Goal: Task Accomplishment & Management: Manage account settings

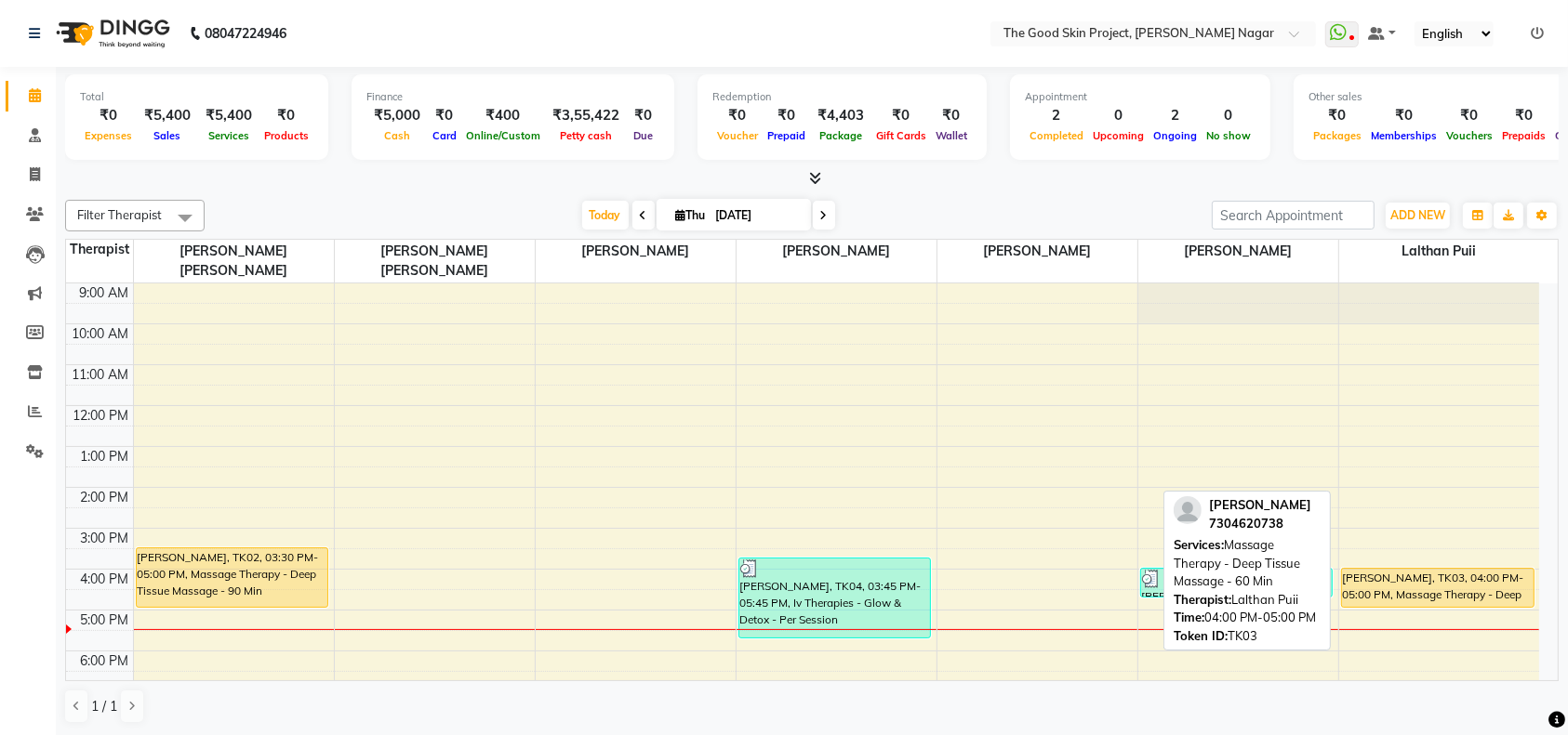
click at [1391, 569] on div "[PERSON_NAME], TK03, 04:00 PM-05:00 PM, Massage Therapy - Deep Tissue Massage -…" at bounding box center [1437, 587] width 192 height 39
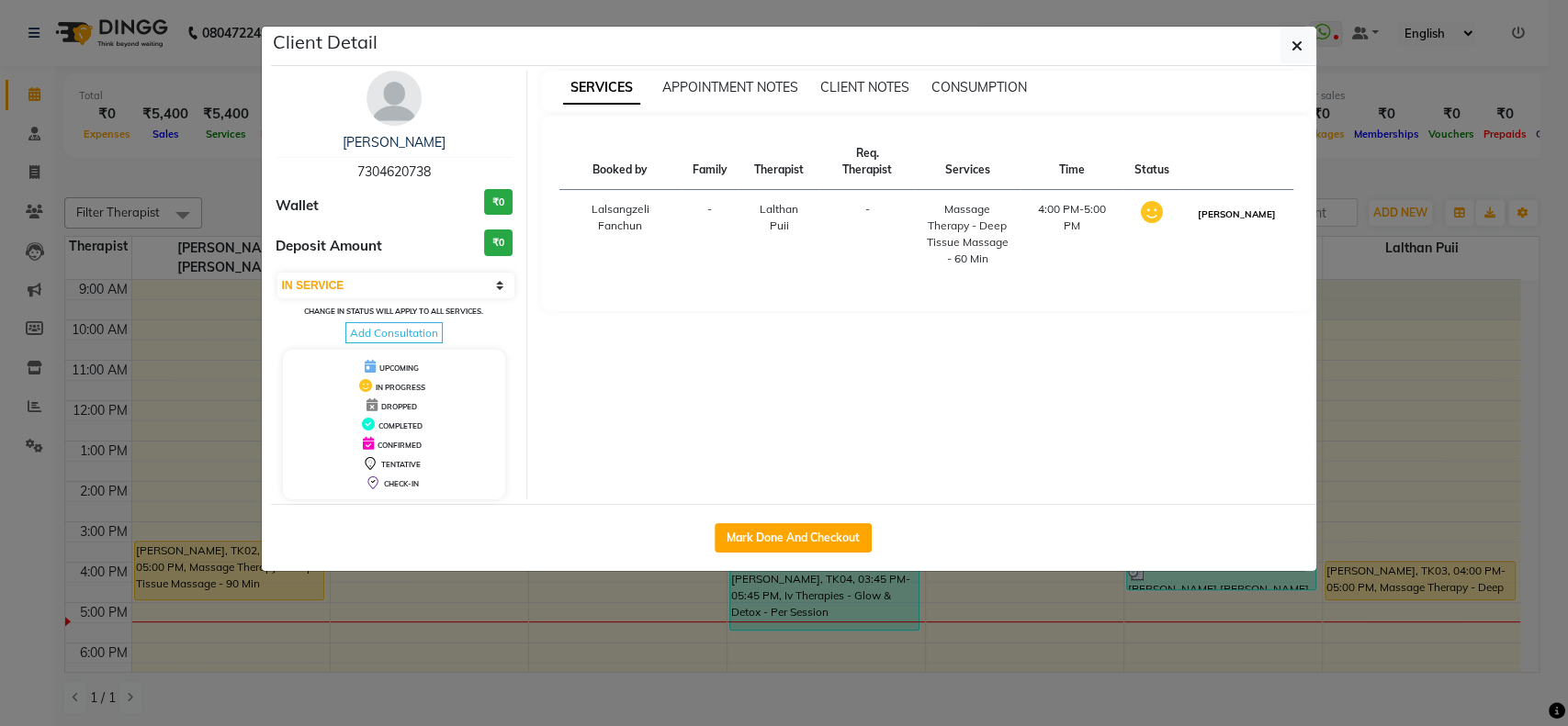
click at [1236, 203] on button "[PERSON_NAME]" at bounding box center [1236, 214] width 87 height 23
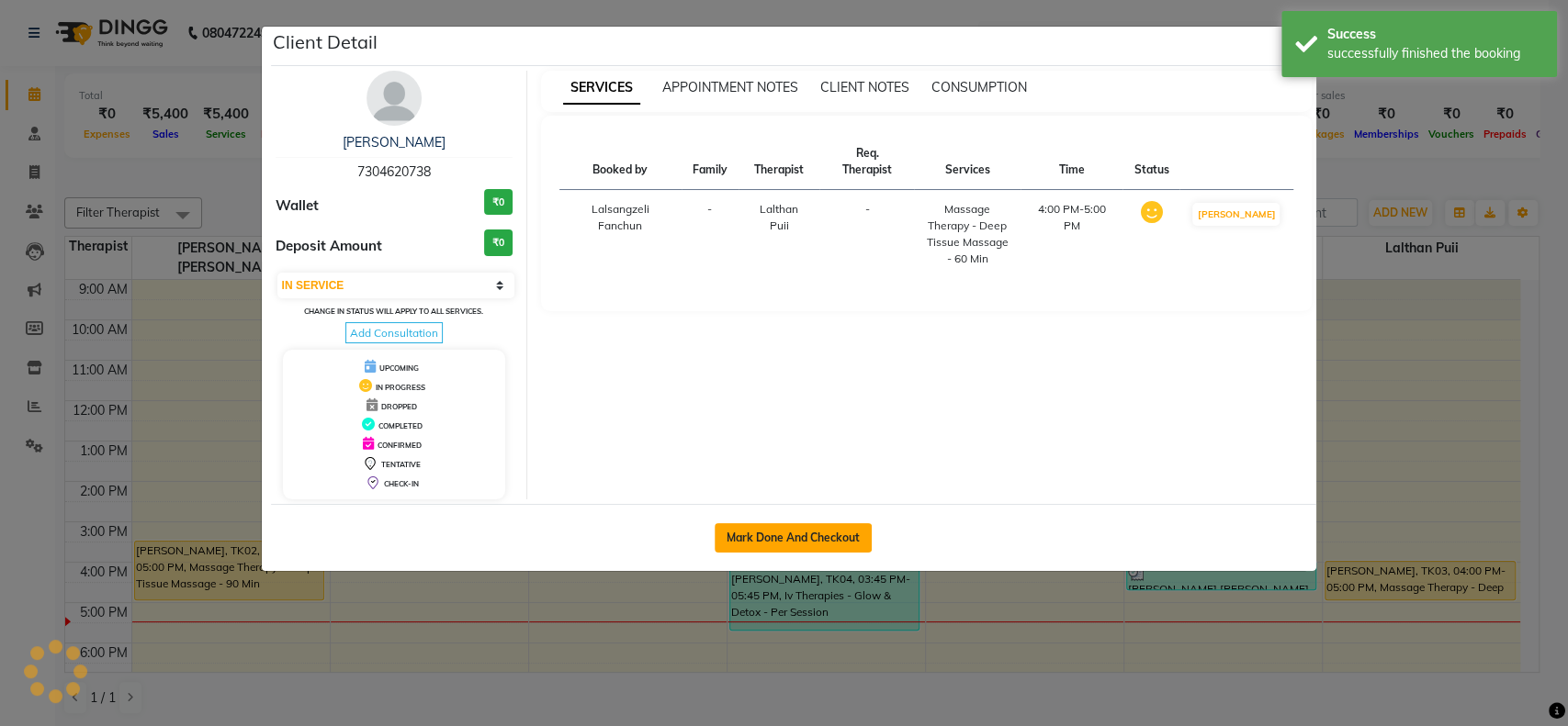
select select "3"
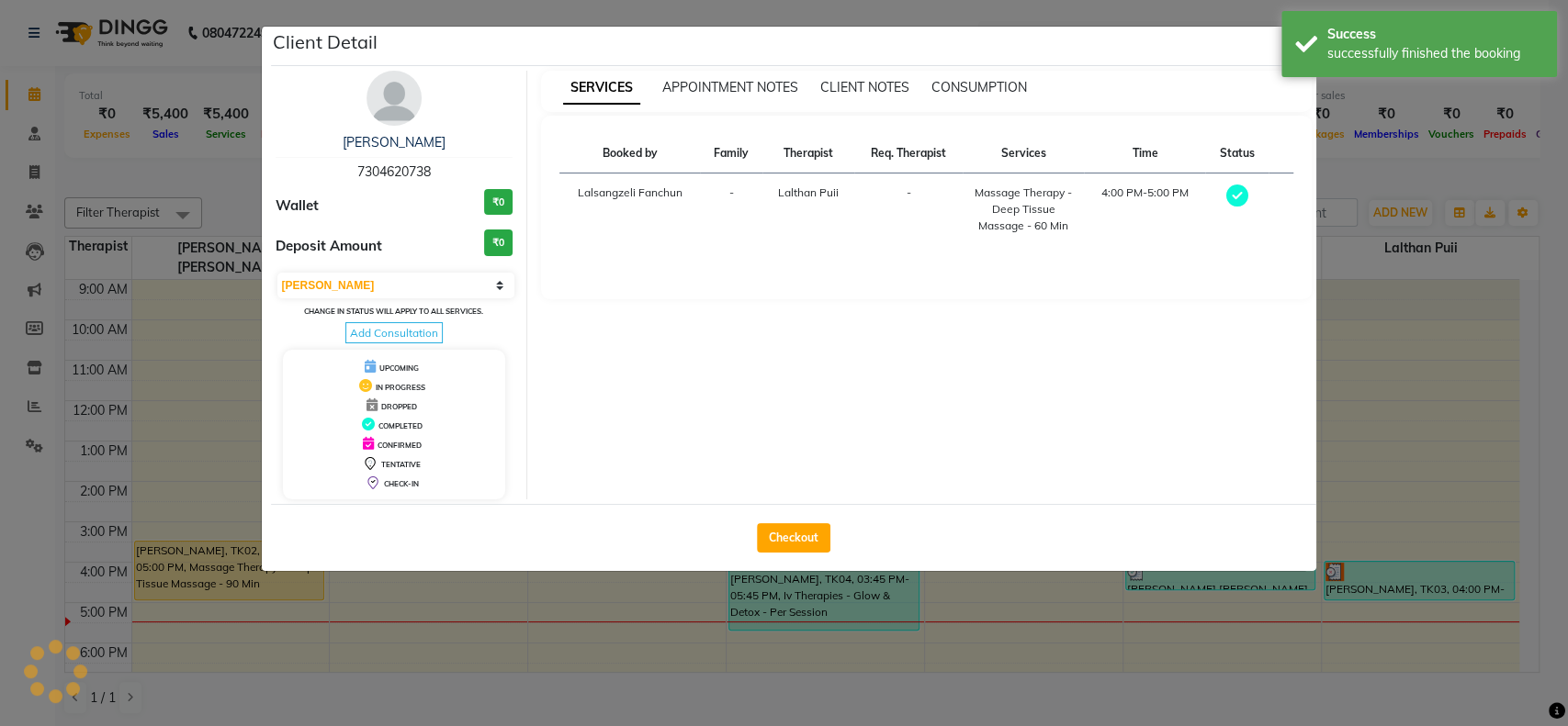
click at [810, 542] on button "Checkout" at bounding box center [793, 538] width 73 height 30
select select "service"
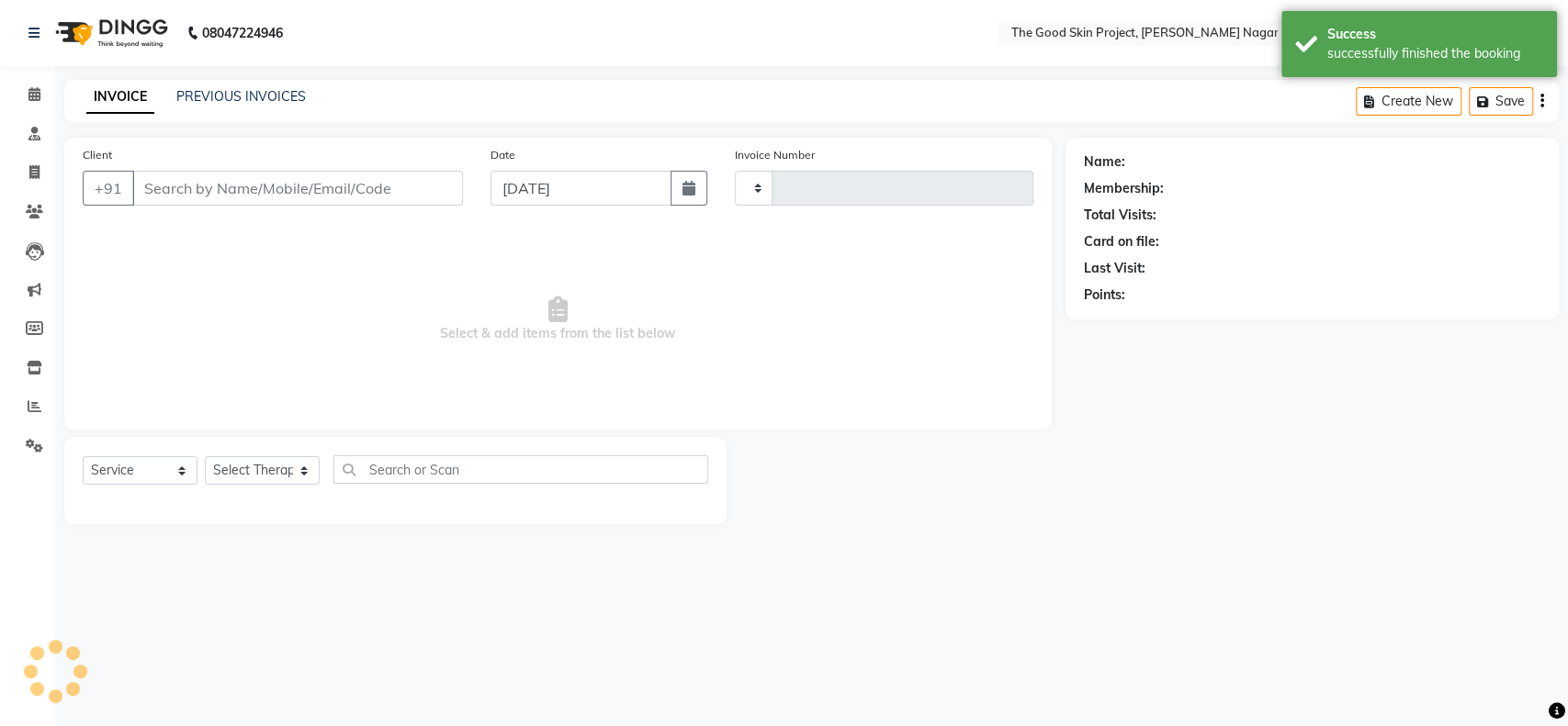
type input "0593"
select select "3005"
type input "7304620738"
select select "69127"
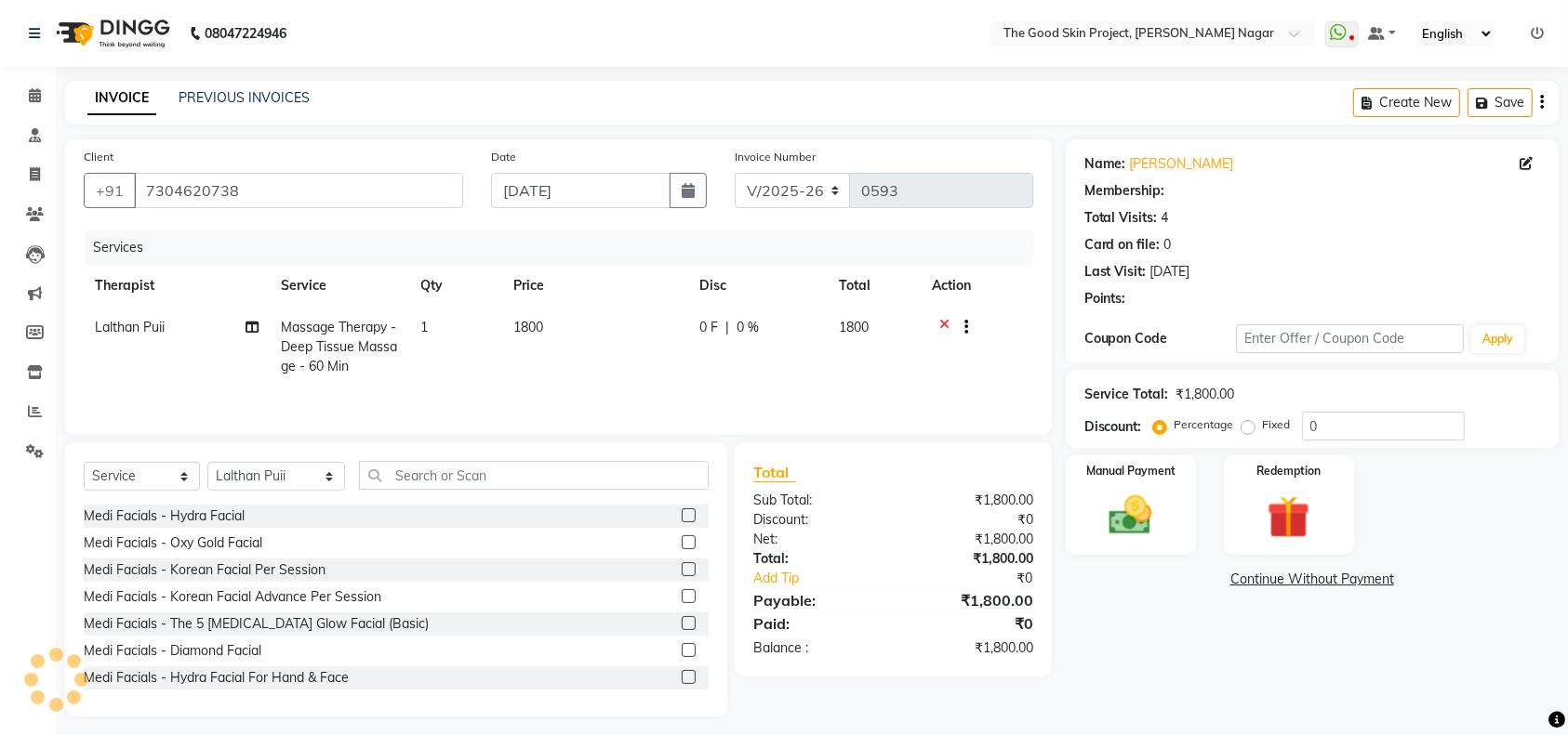
click at [740, 321] on span "0 %" at bounding box center [747, 327] width 23 height 20
select select "69127"
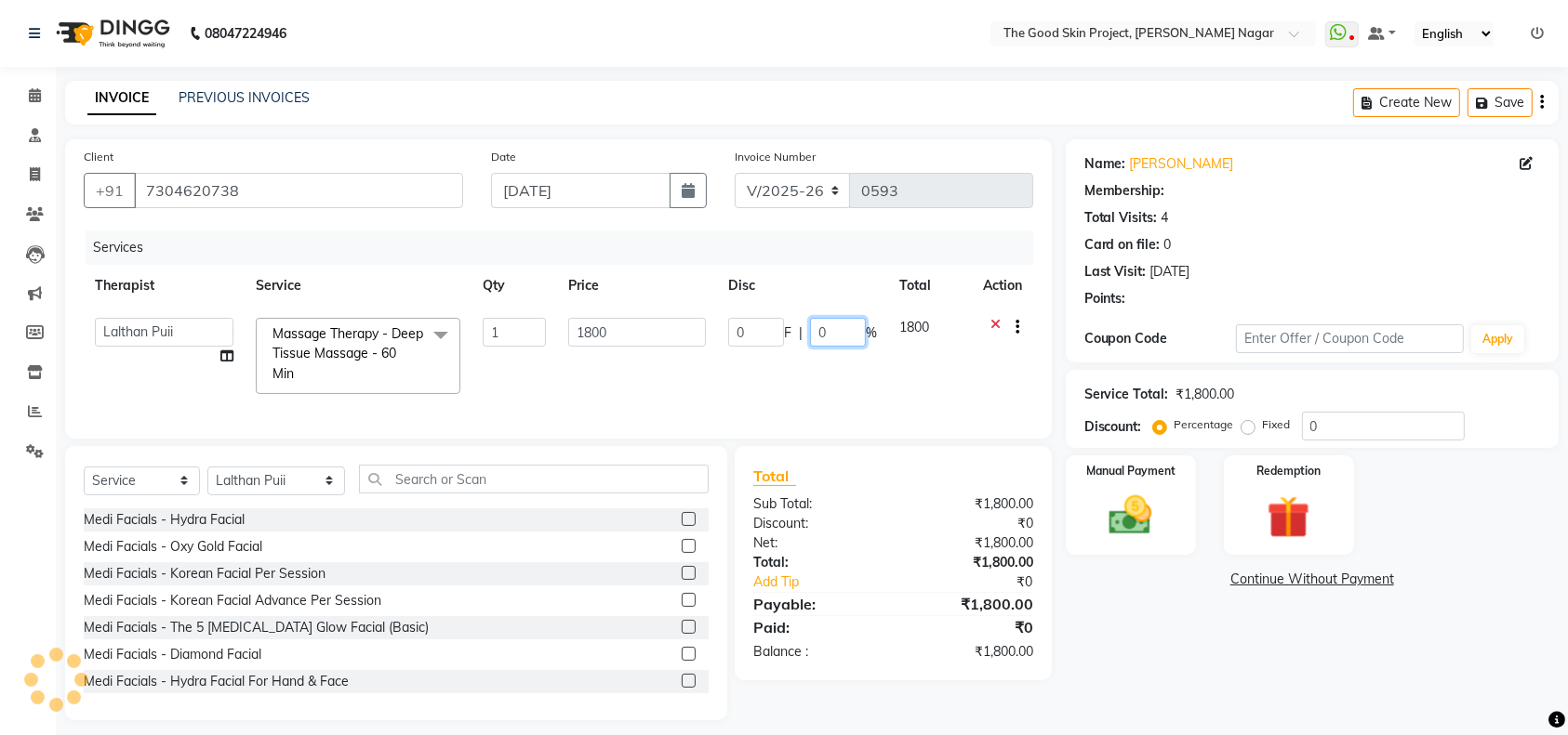
click at [839, 330] on input "0" at bounding box center [838, 332] width 55 height 29
type input "10"
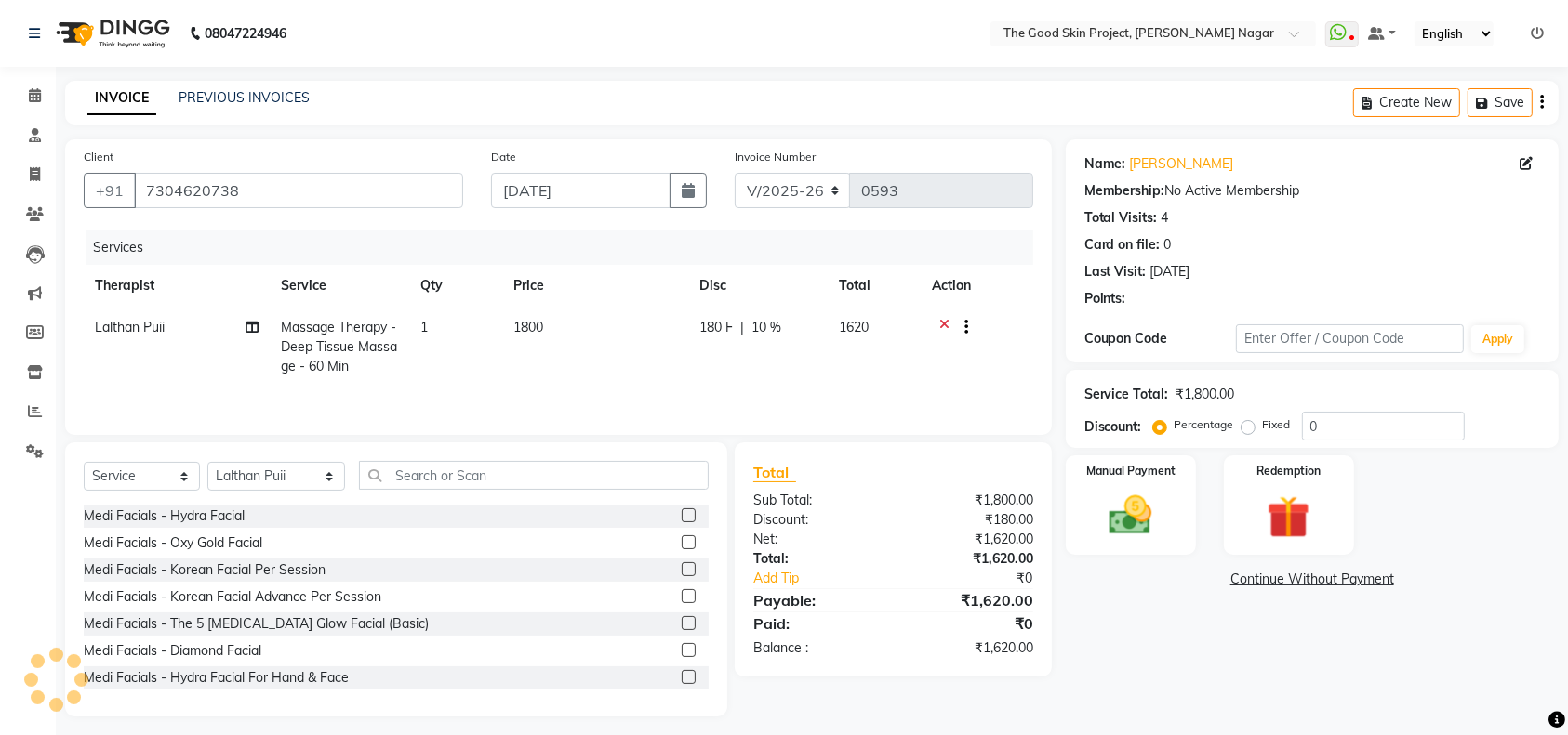
click at [822, 382] on td "180 F | 10 %" at bounding box center [758, 347] width 139 height 81
select select "69127"
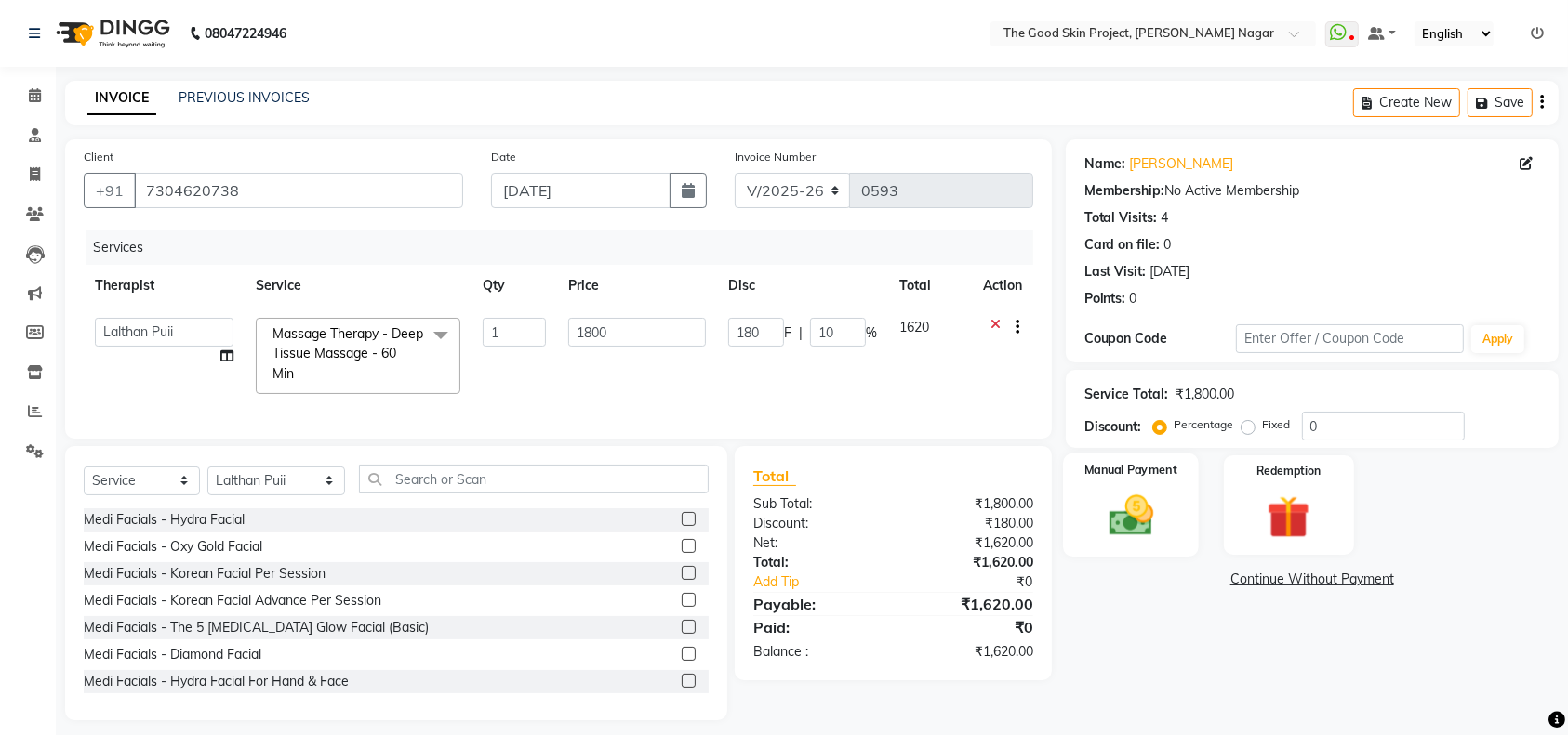
click at [1128, 523] on img at bounding box center [1130, 515] width 72 height 51
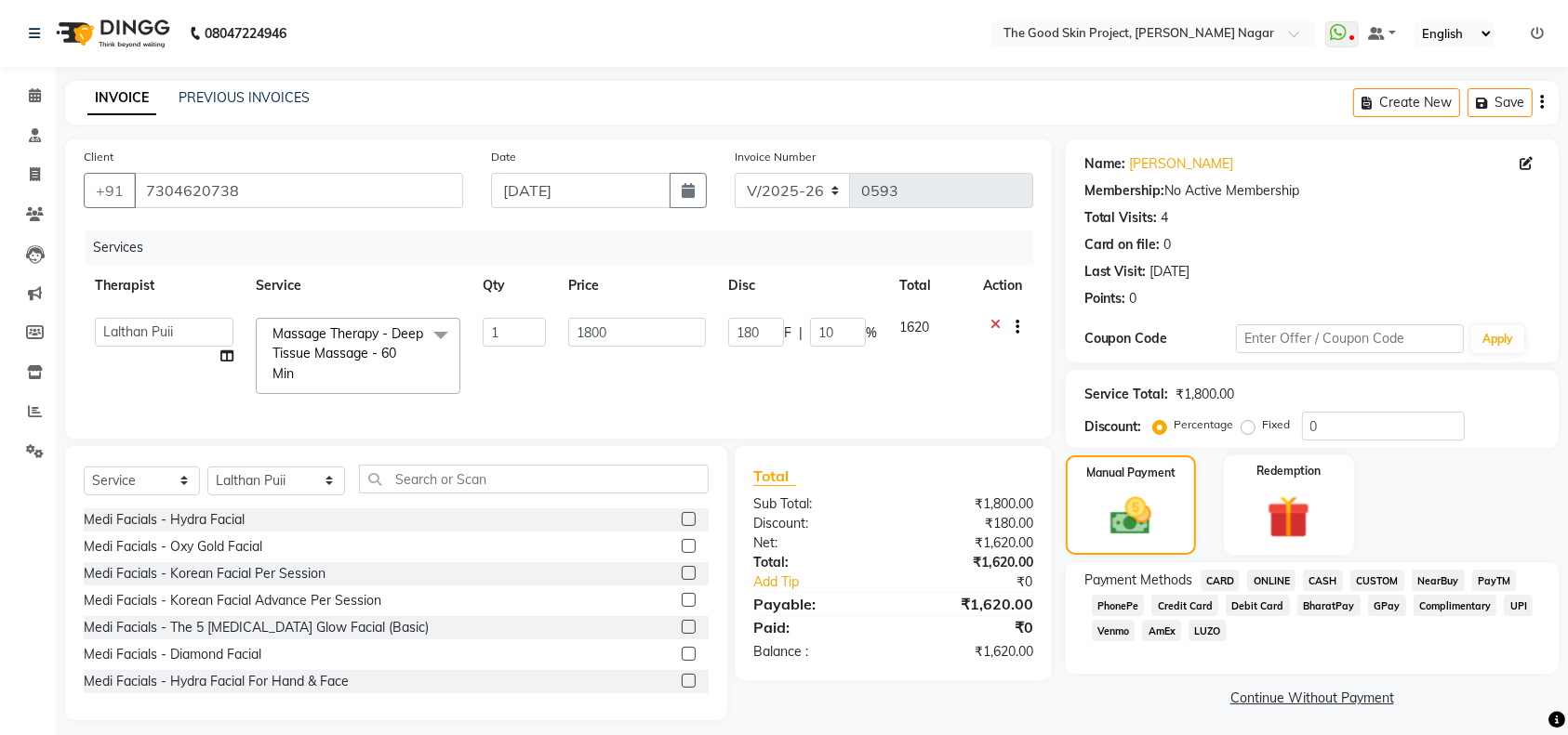
click at [1380, 603] on span "GPay" at bounding box center [1387, 605] width 39 height 22
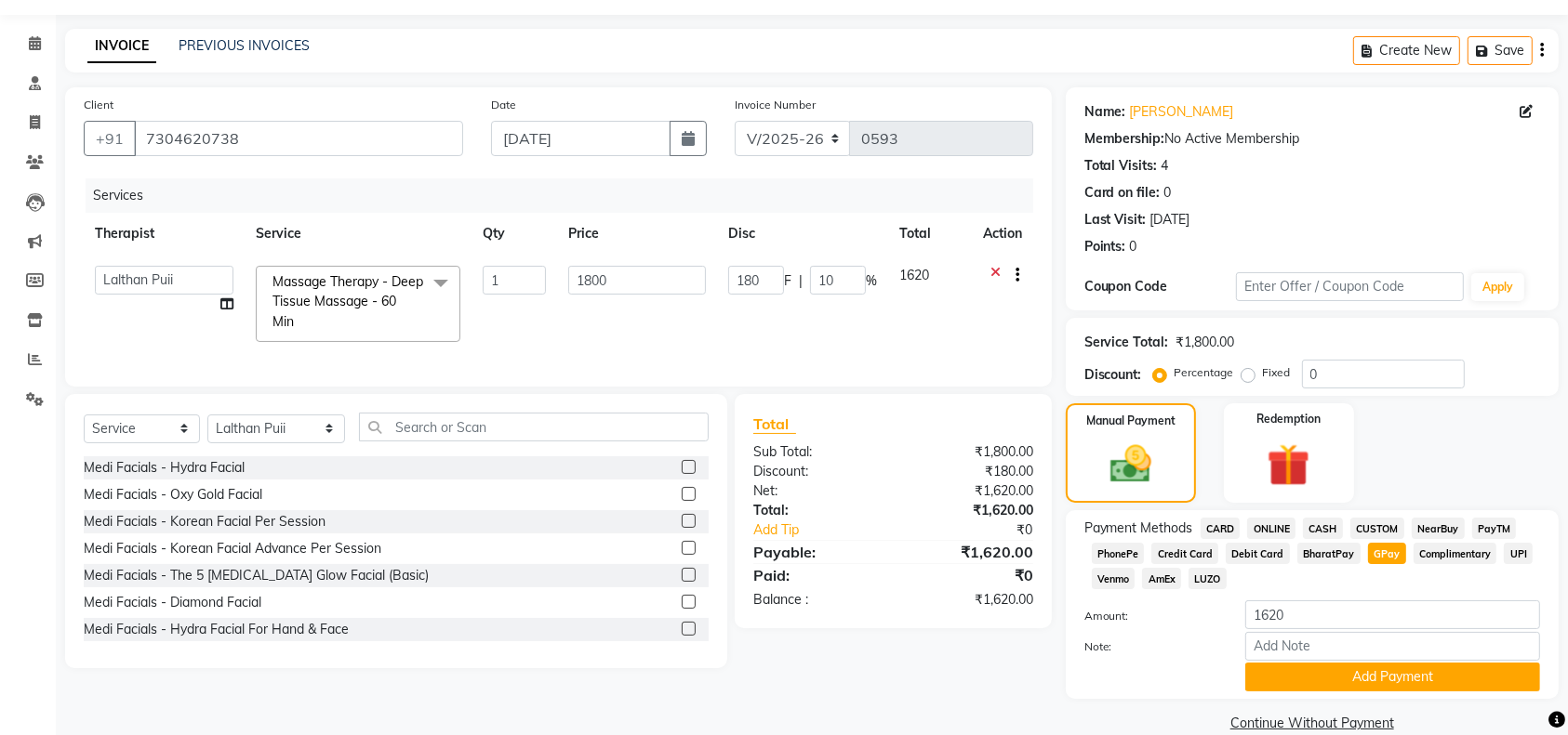
scroll to position [82, 0]
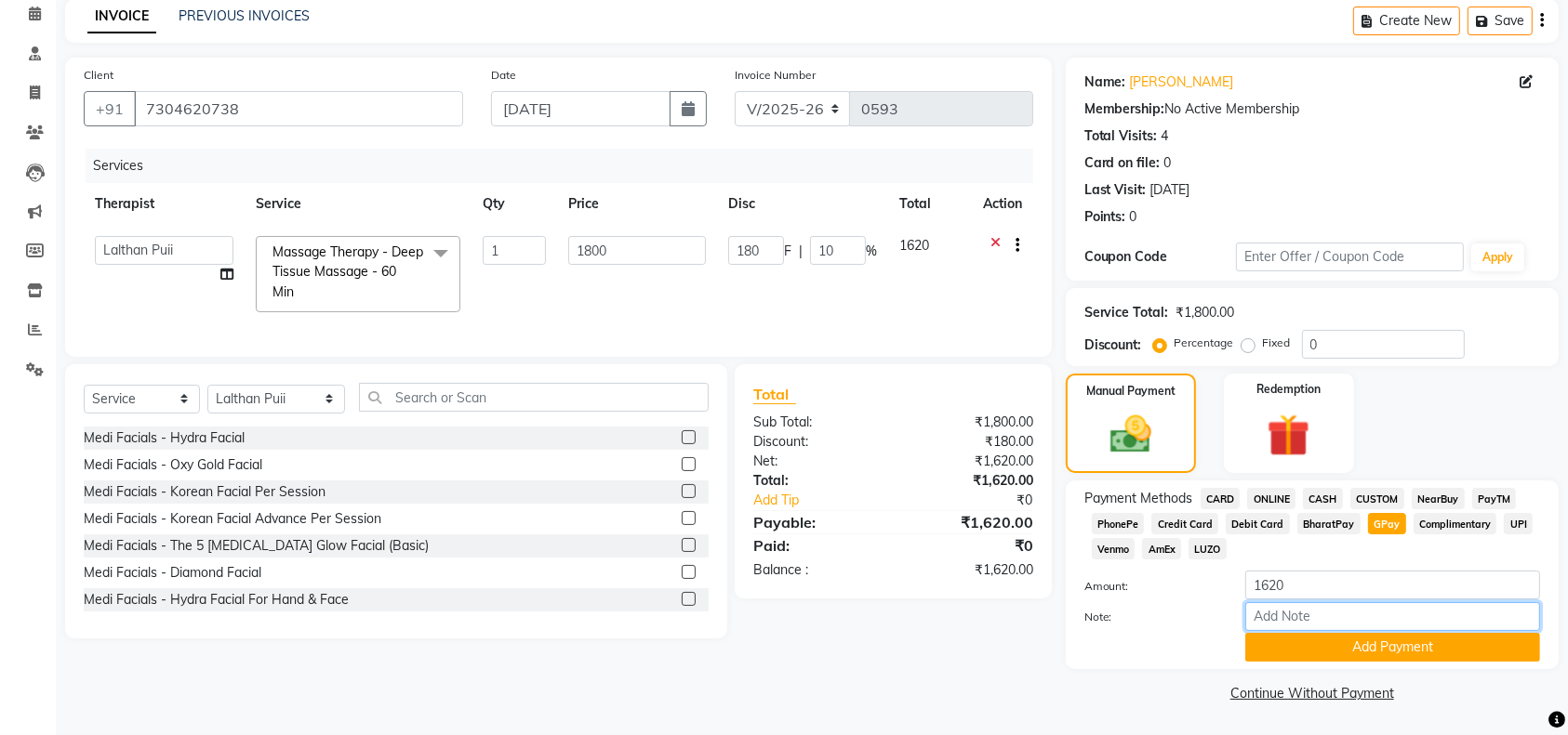
click at [1309, 614] on input "Note:" at bounding box center [1392, 617] width 295 height 29
type input "10% Discount, Club Member"
click at [1388, 650] on button "Add Payment" at bounding box center [1392, 648] width 295 height 29
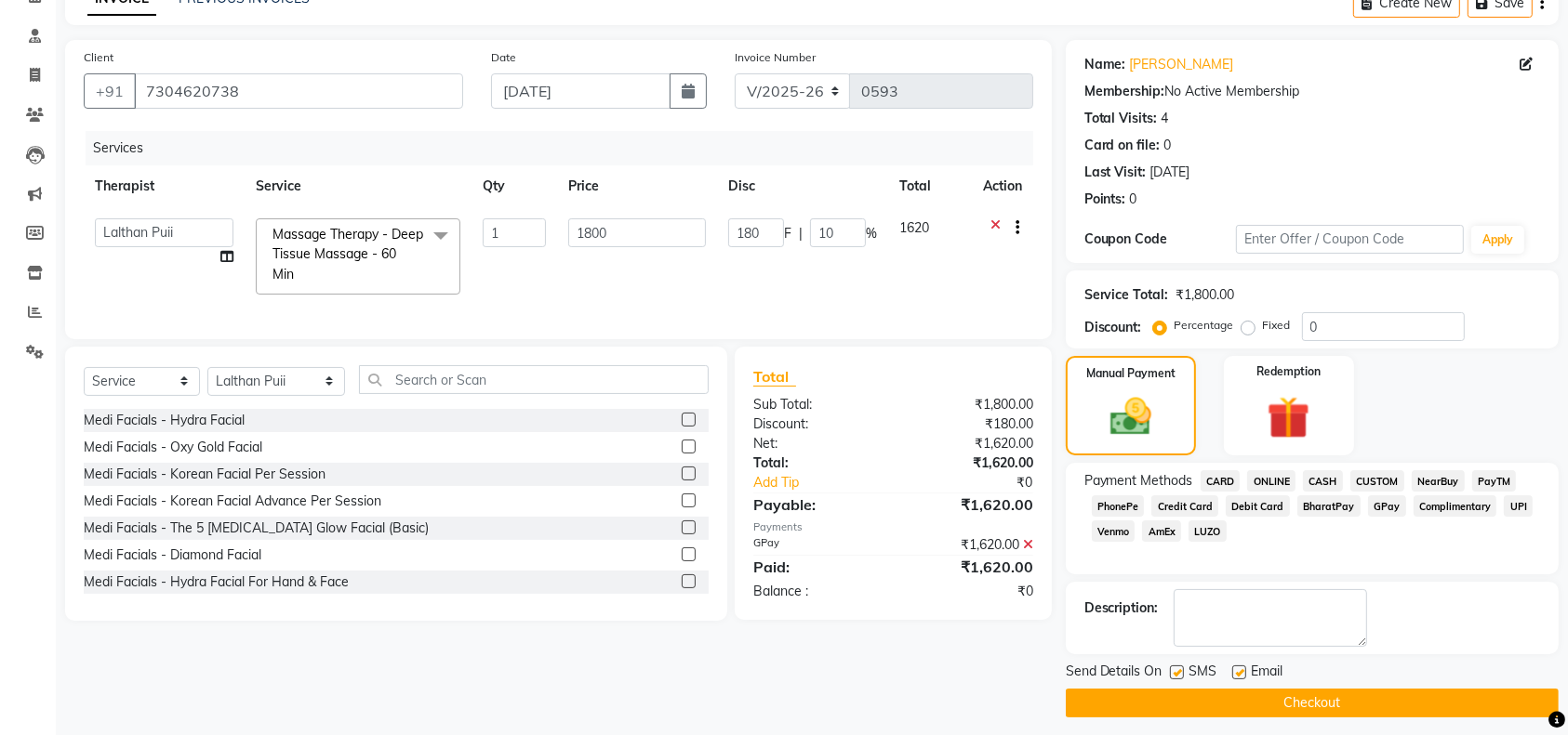
scroll to position [109, 0]
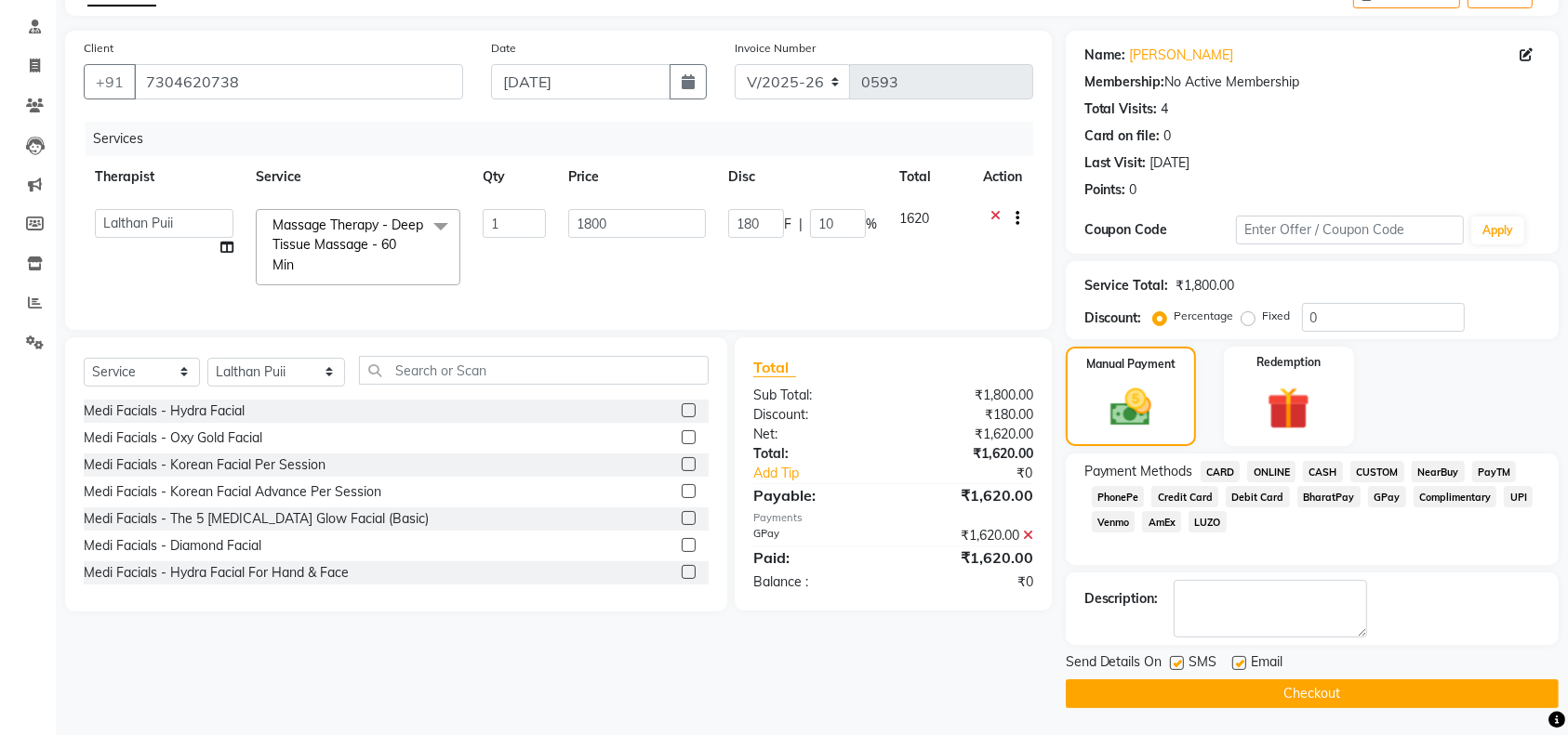
click at [1295, 691] on button "Checkout" at bounding box center [1312, 694] width 493 height 29
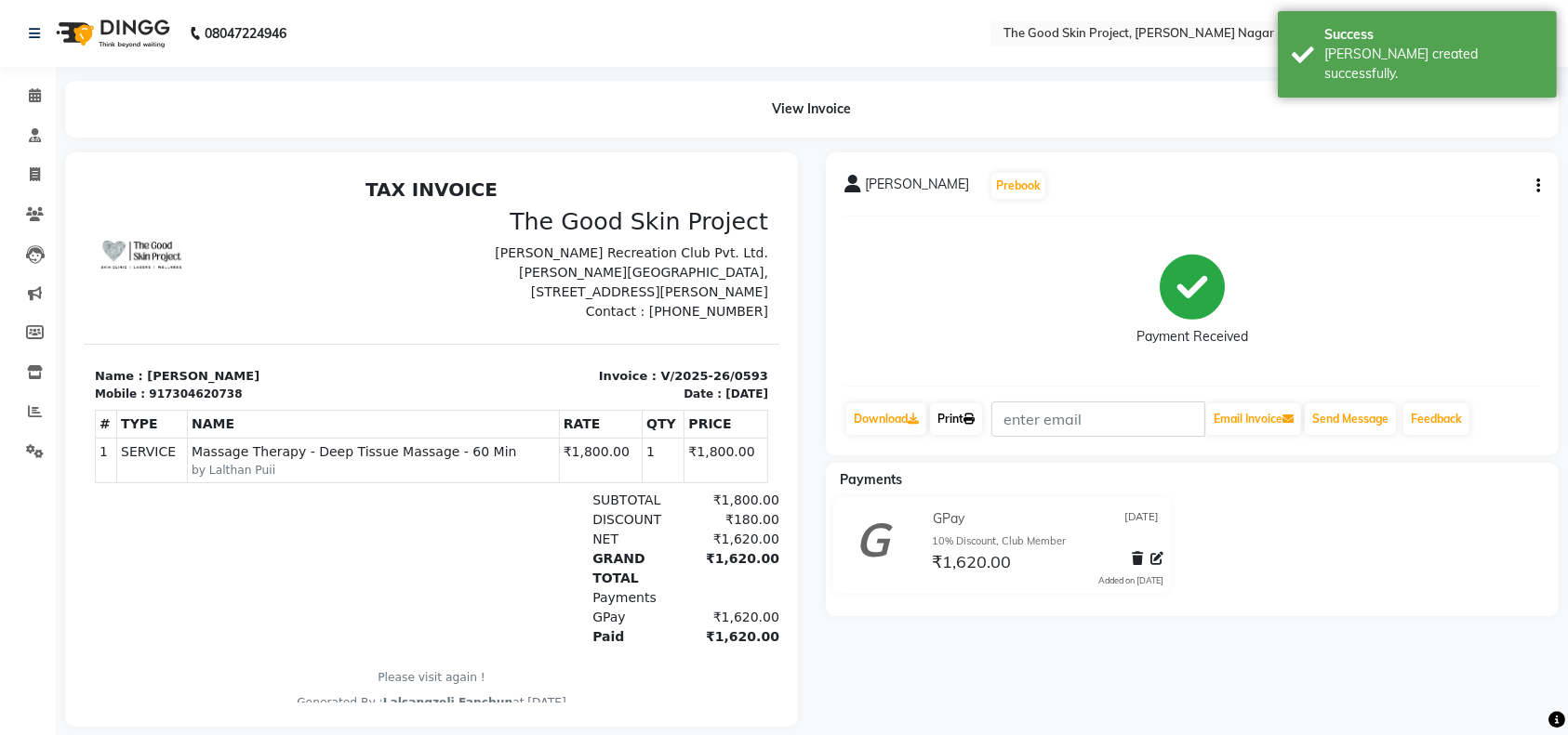
click at [954, 423] on link "Print" at bounding box center [955, 419] width 52 height 32
click at [39, 103] on span at bounding box center [35, 96] width 33 height 22
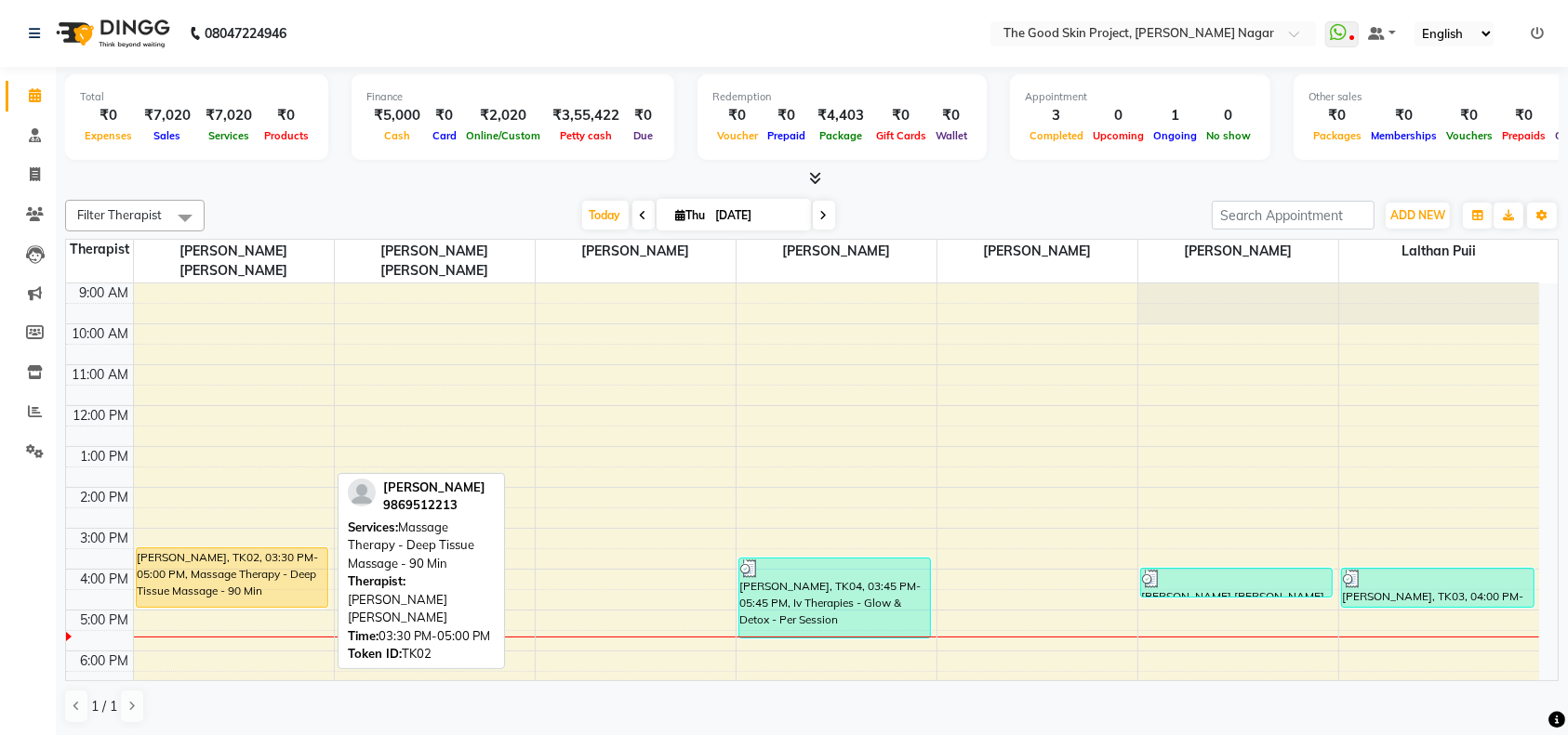
click at [203, 558] on div "[PERSON_NAME], TK02, 03:30 PM-05:00 PM, Massage Therapy - Deep Tissue Massage -…" at bounding box center [232, 578] width 192 height 58
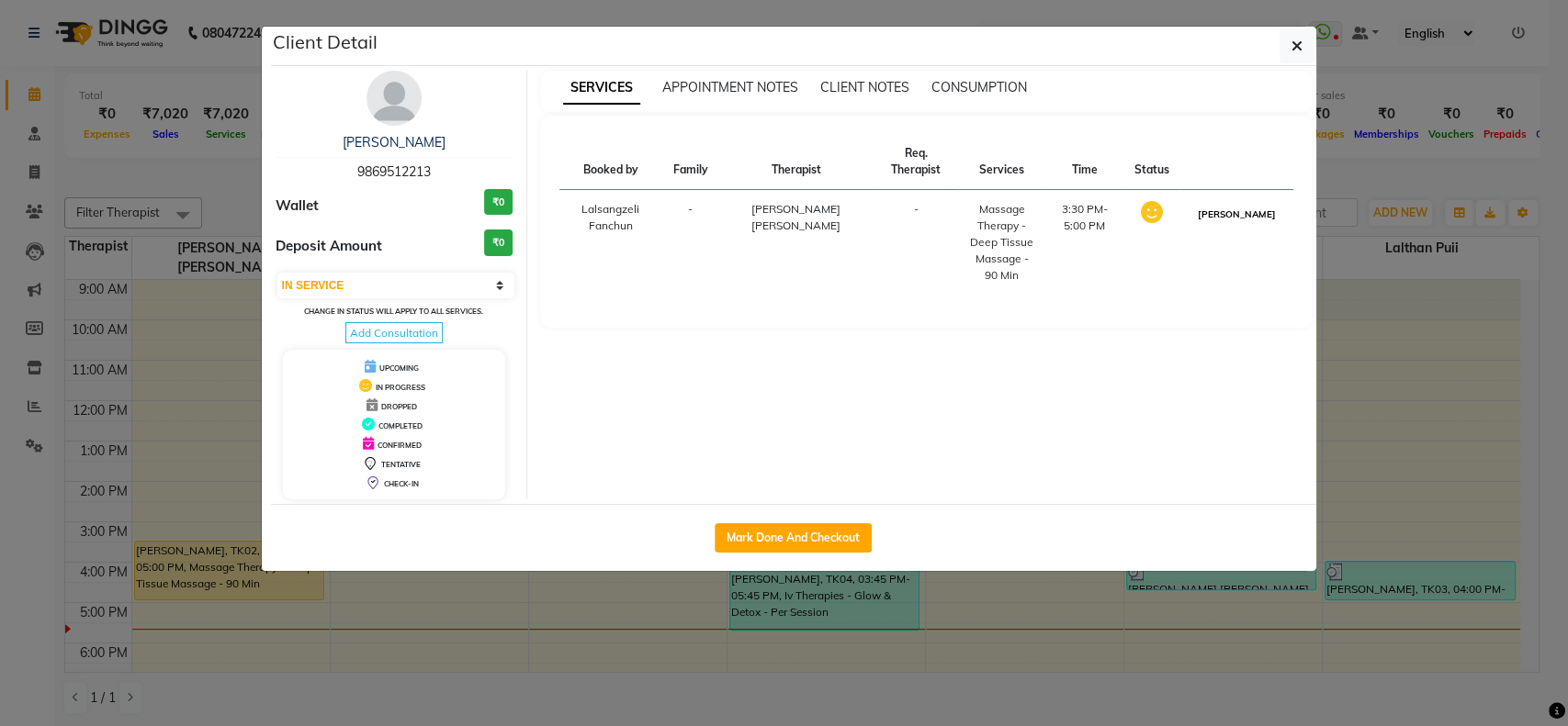
click at [1247, 215] on button "[PERSON_NAME]" at bounding box center [1236, 214] width 87 height 23
select select "3"
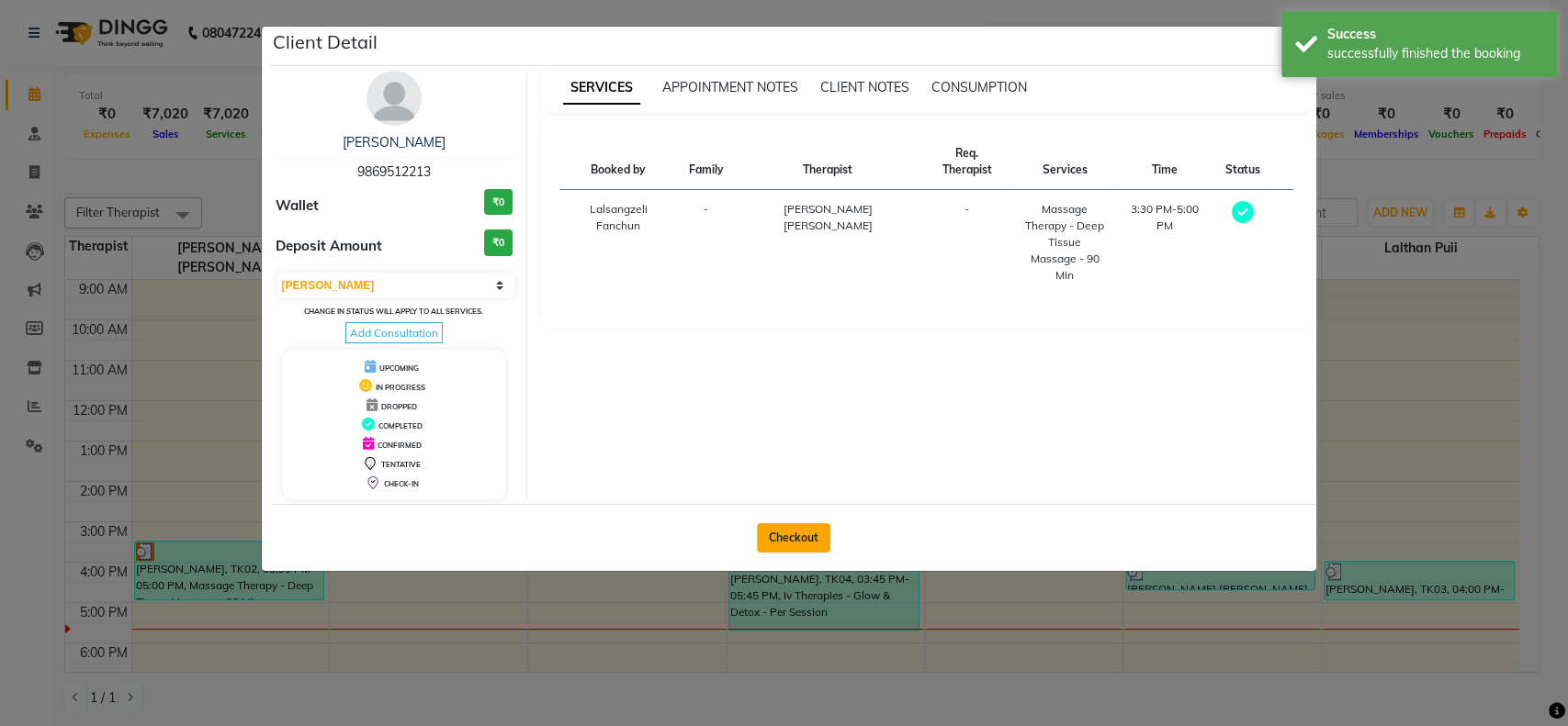
click at [783, 533] on button "Checkout" at bounding box center [793, 538] width 73 height 30
select select "3005"
select select "service"
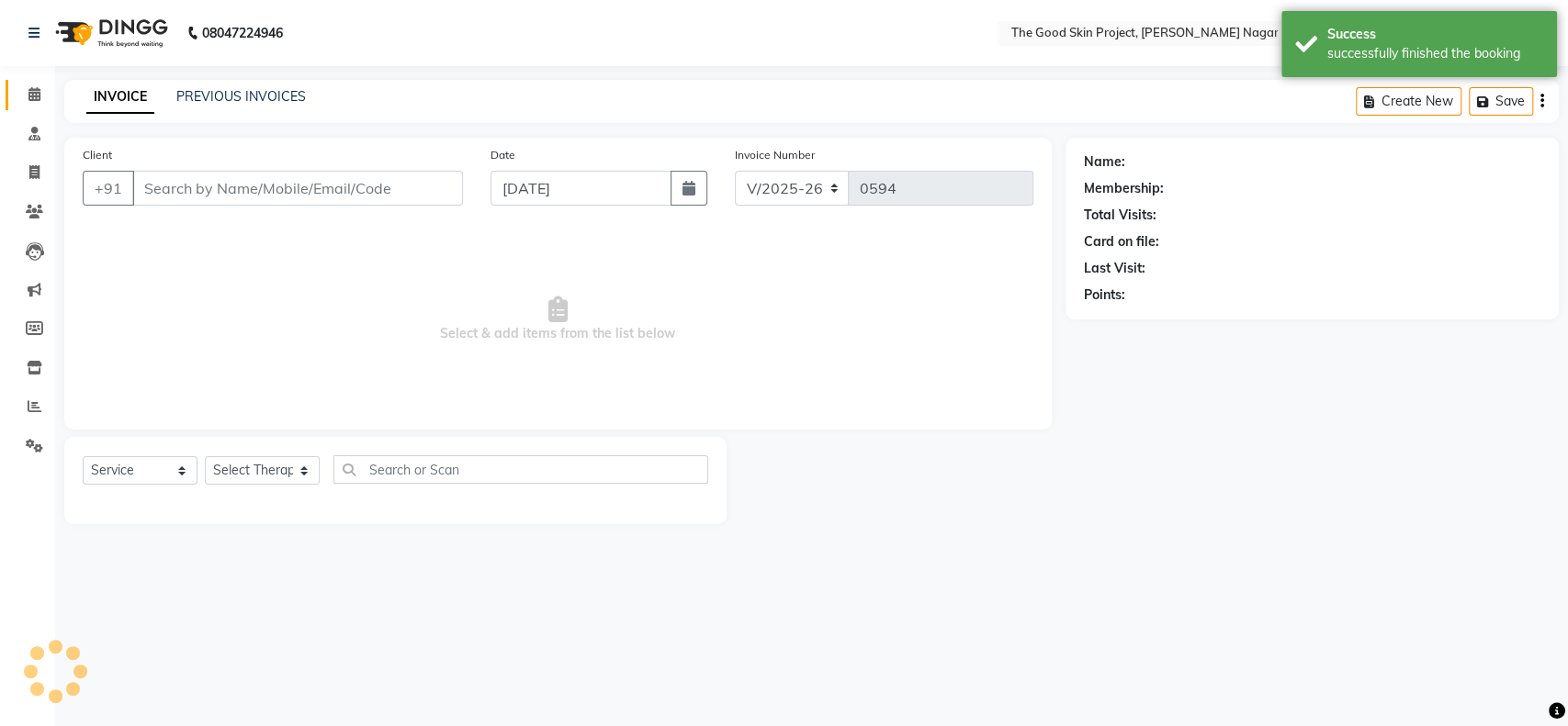
type input "9869512213"
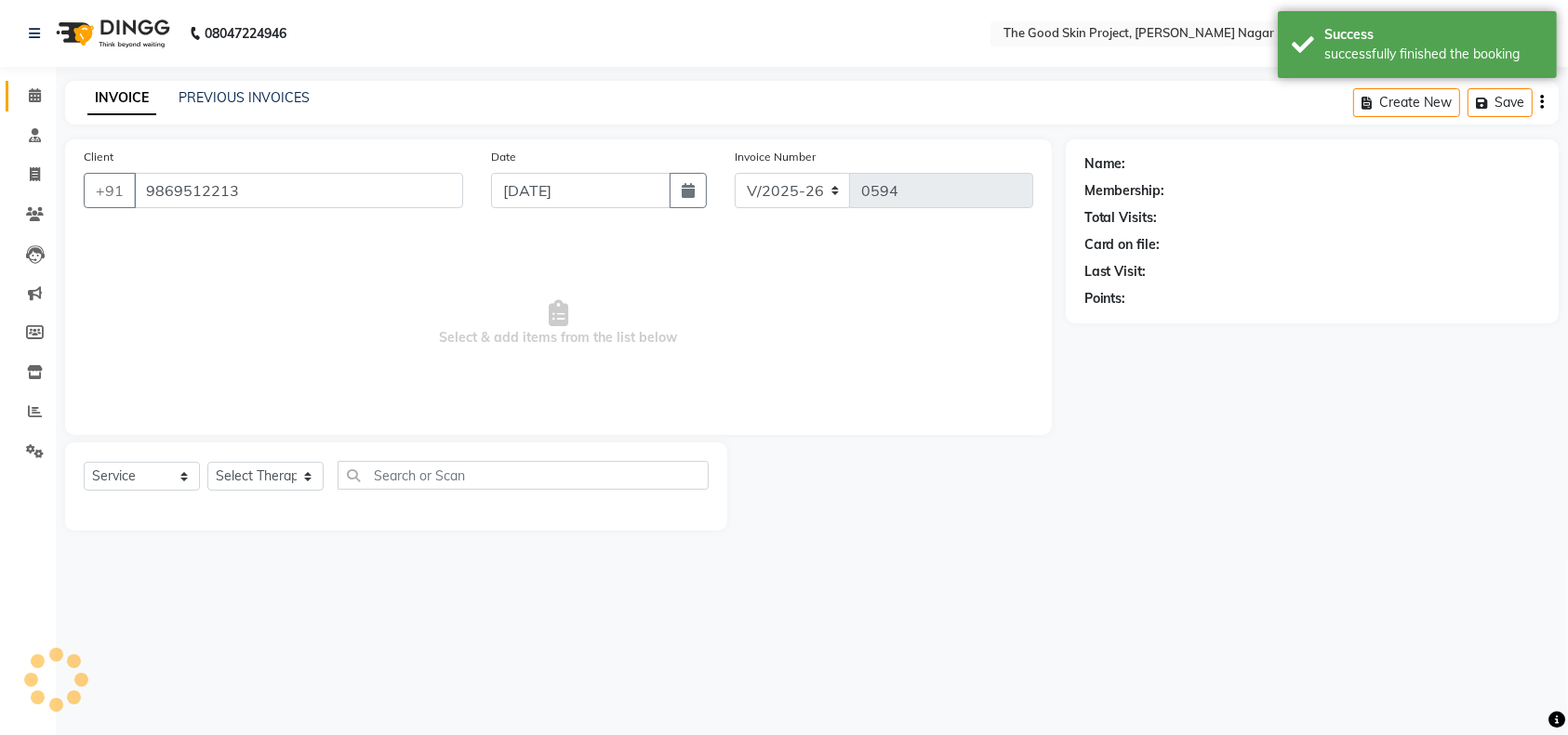
select select "45878"
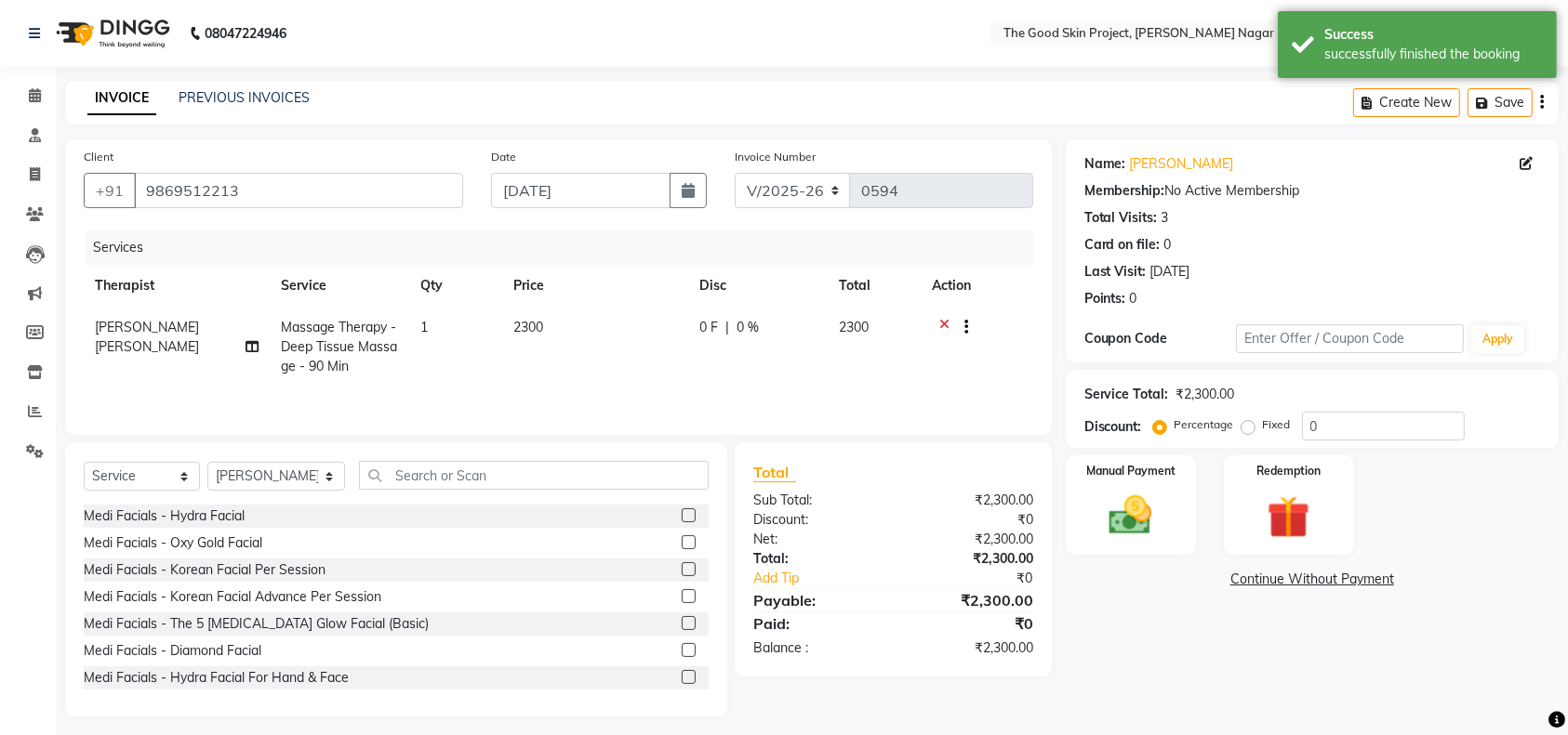
click at [745, 325] on span "0 %" at bounding box center [747, 327] width 23 height 20
select select "45878"
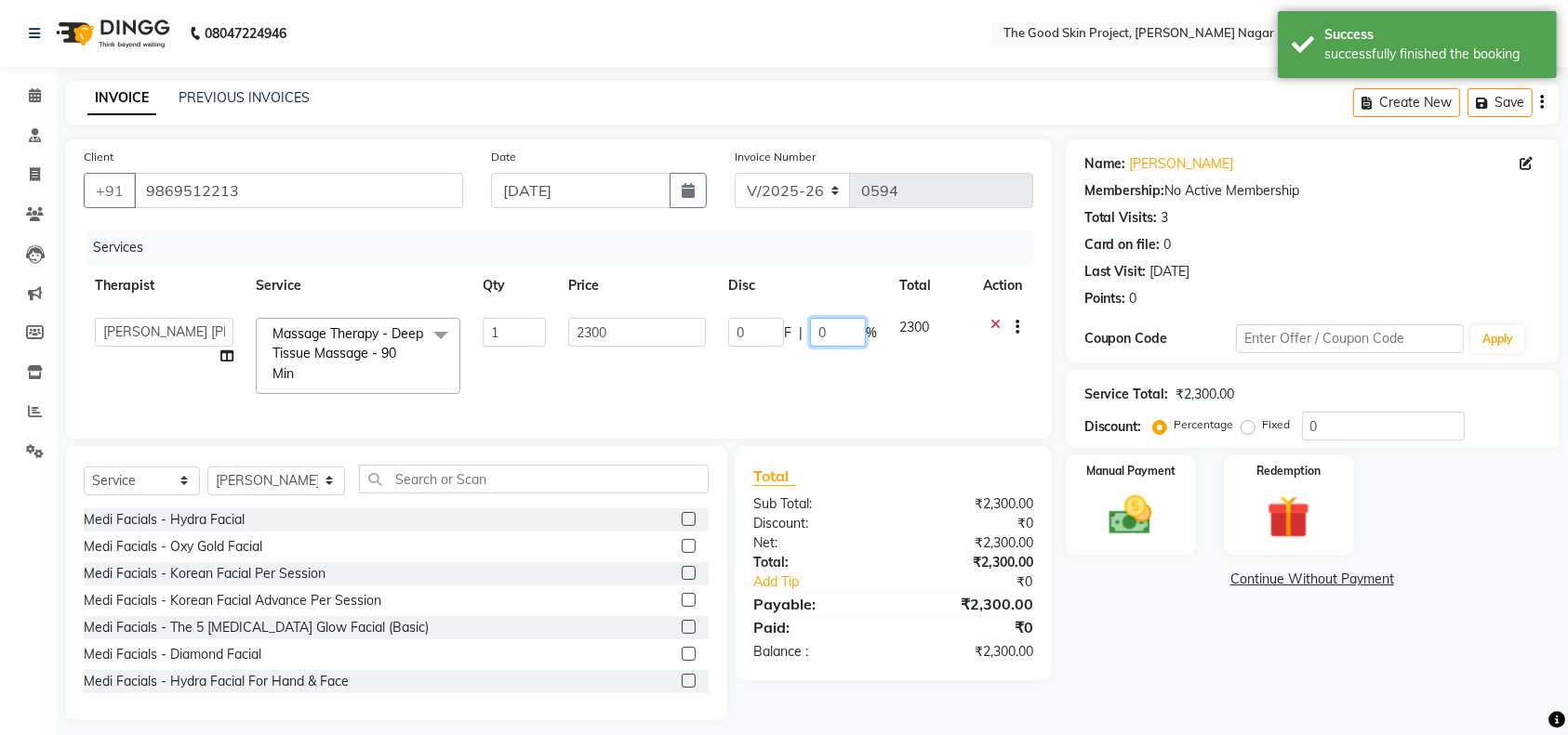
click at [827, 330] on input "0" at bounding box center [838, 332] width 55 height 29
type input "10"
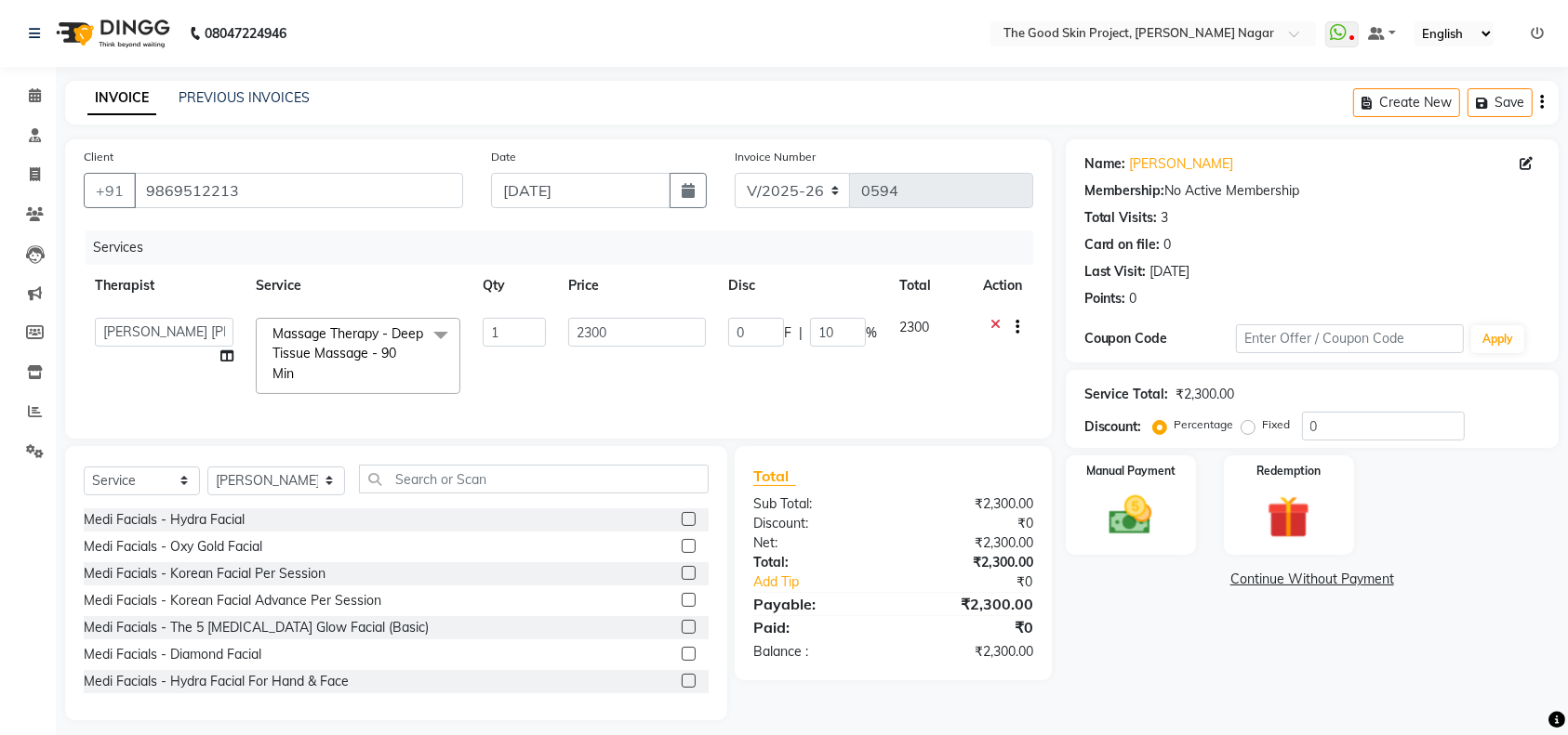
click at [875, 381] on tr "[PERSON_NAME] [PERSON_NAME] [PERSON_NAME] Sawant [PERSON_NAME] Lalsangzeli Fanc…" at bounding box center [558, 355] width 949 height 99
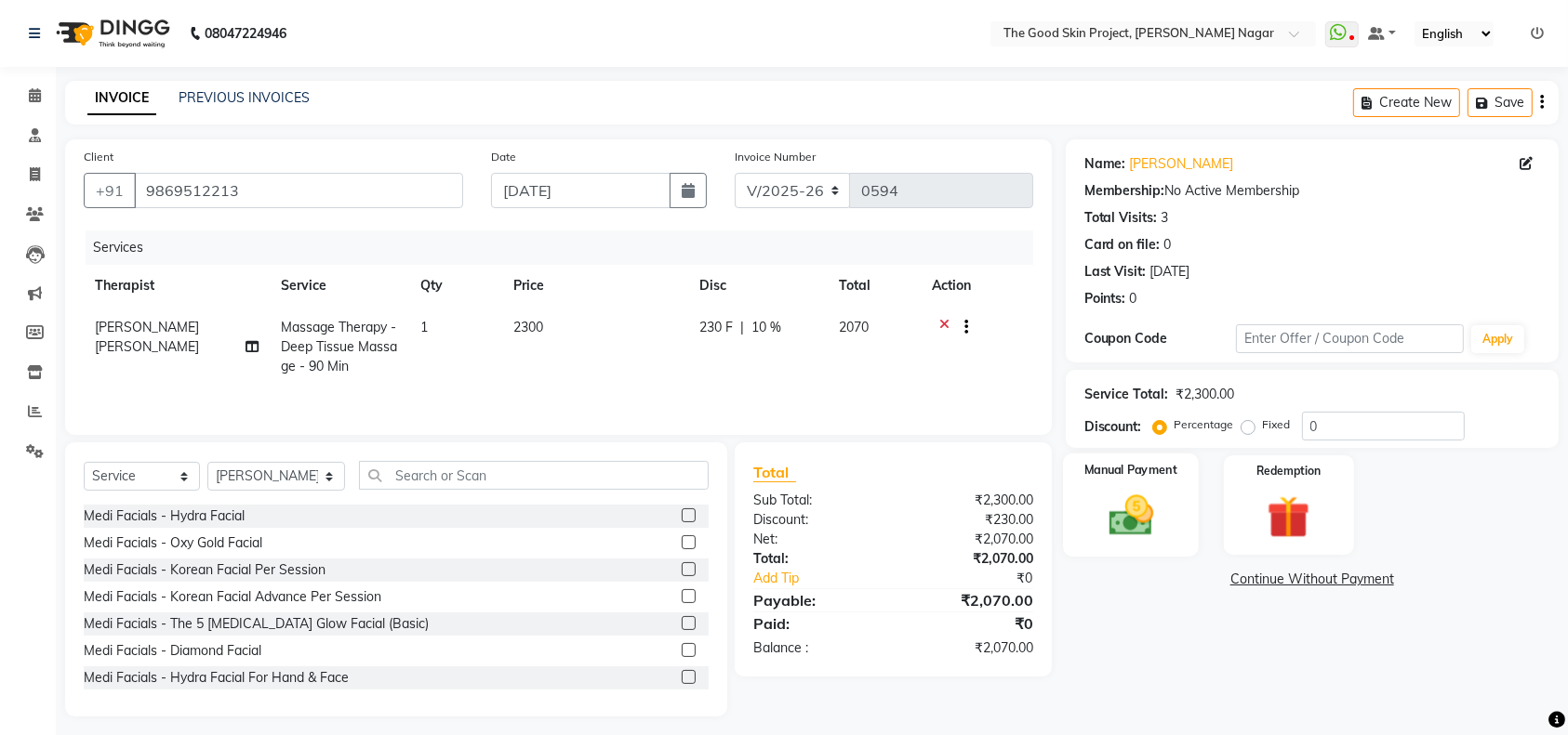
click at [1131, 510] on img at bounding box center [1130, 515] width 72 height 51
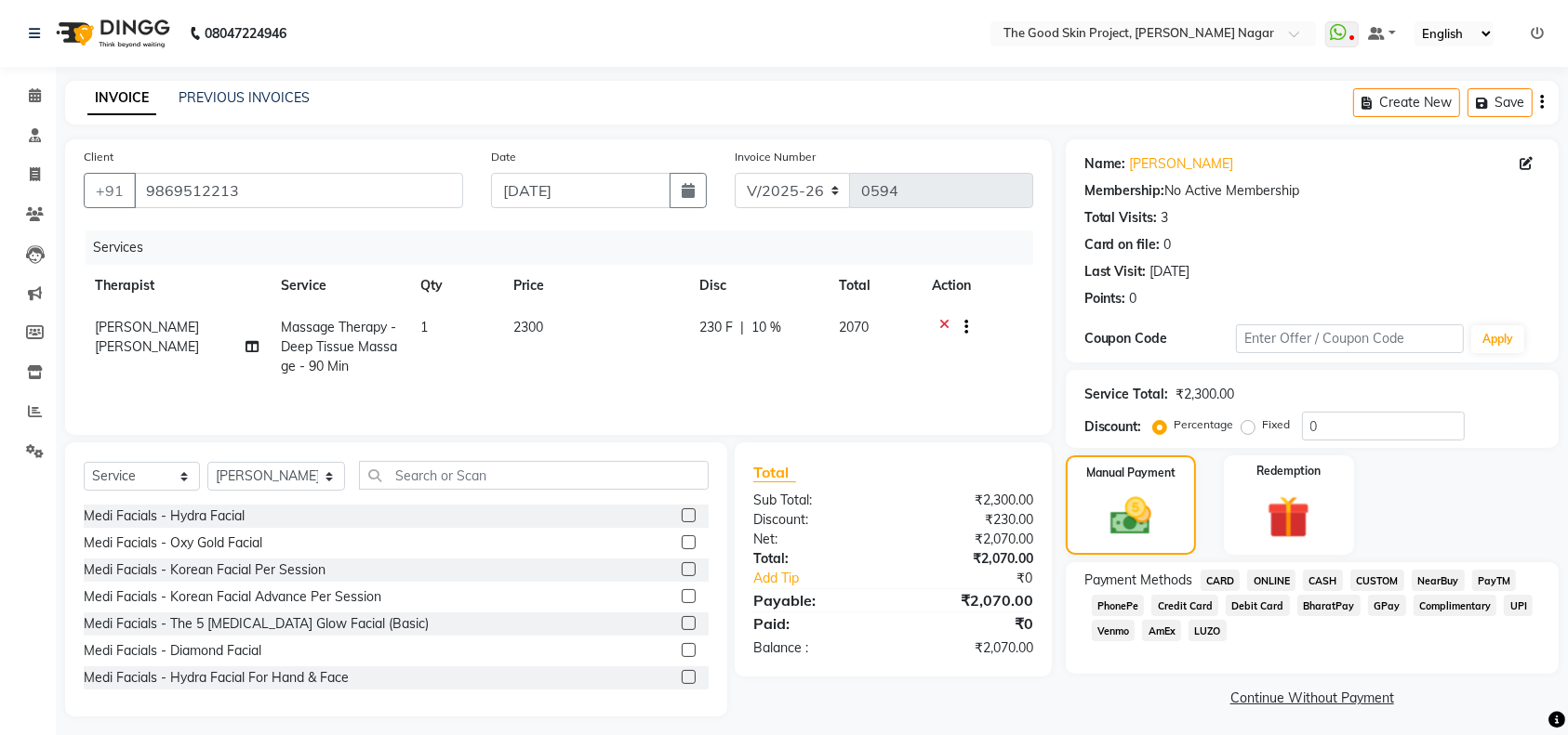
click at [1224, 581] on span "CARD" at bounding box center [1220, 580] width 40 height 22
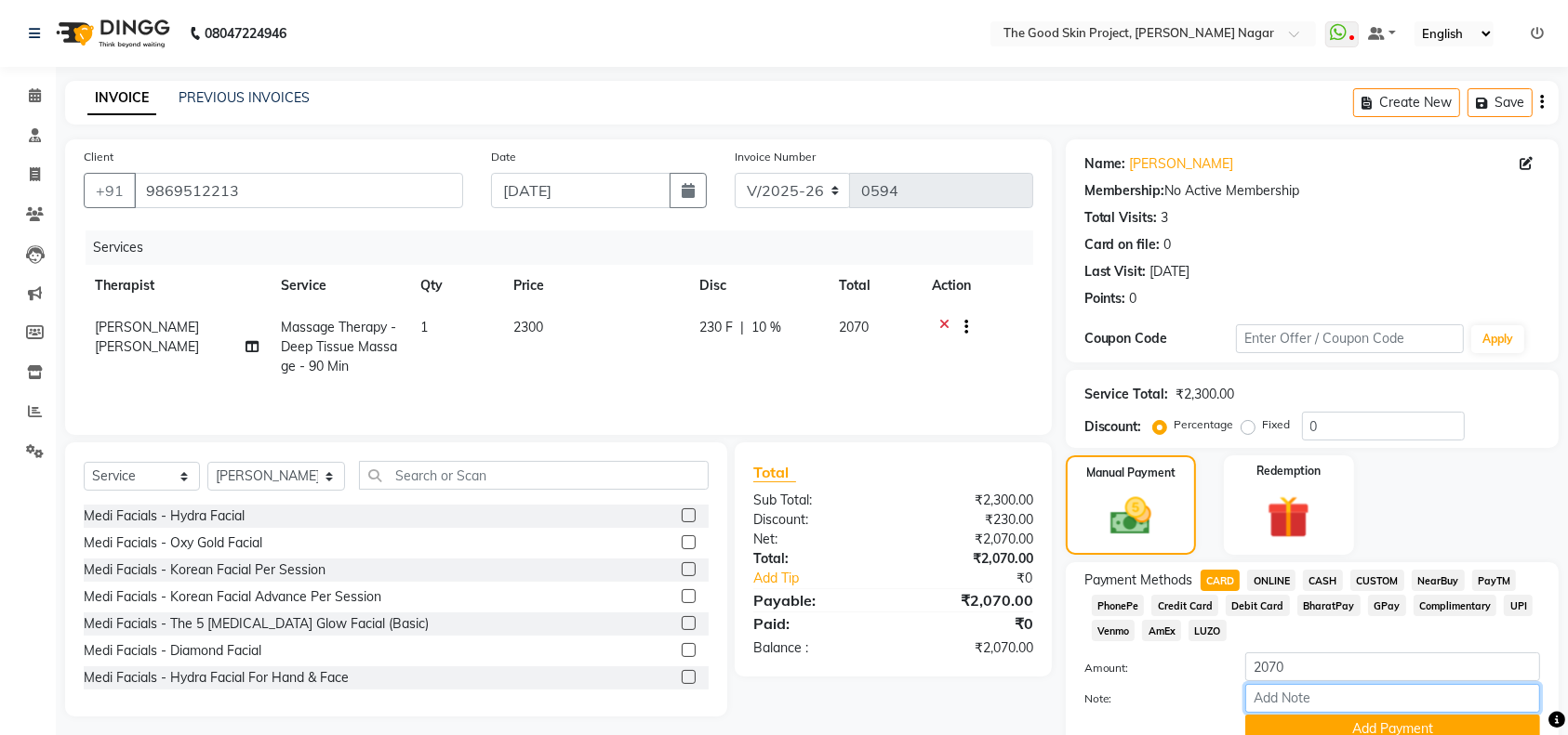
click at [1284, 696] on input "Note:" at bounding box center [1392, 698] width 295 height 29
type input "10% OFF..CLUB MEMBER."
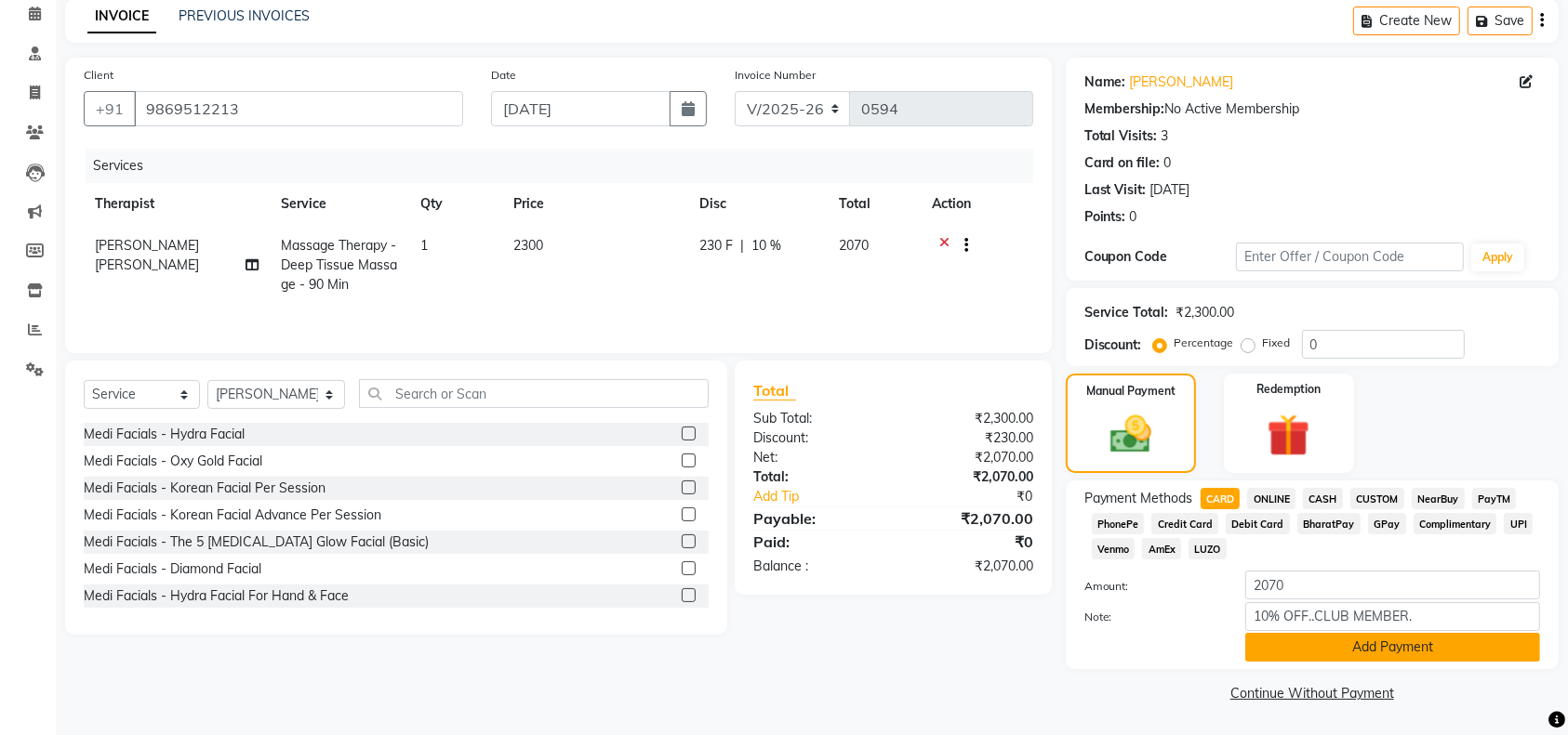
click at [1391, 650] on button "Add Payment" at bounding box center [1392, 648] width 295 height 29
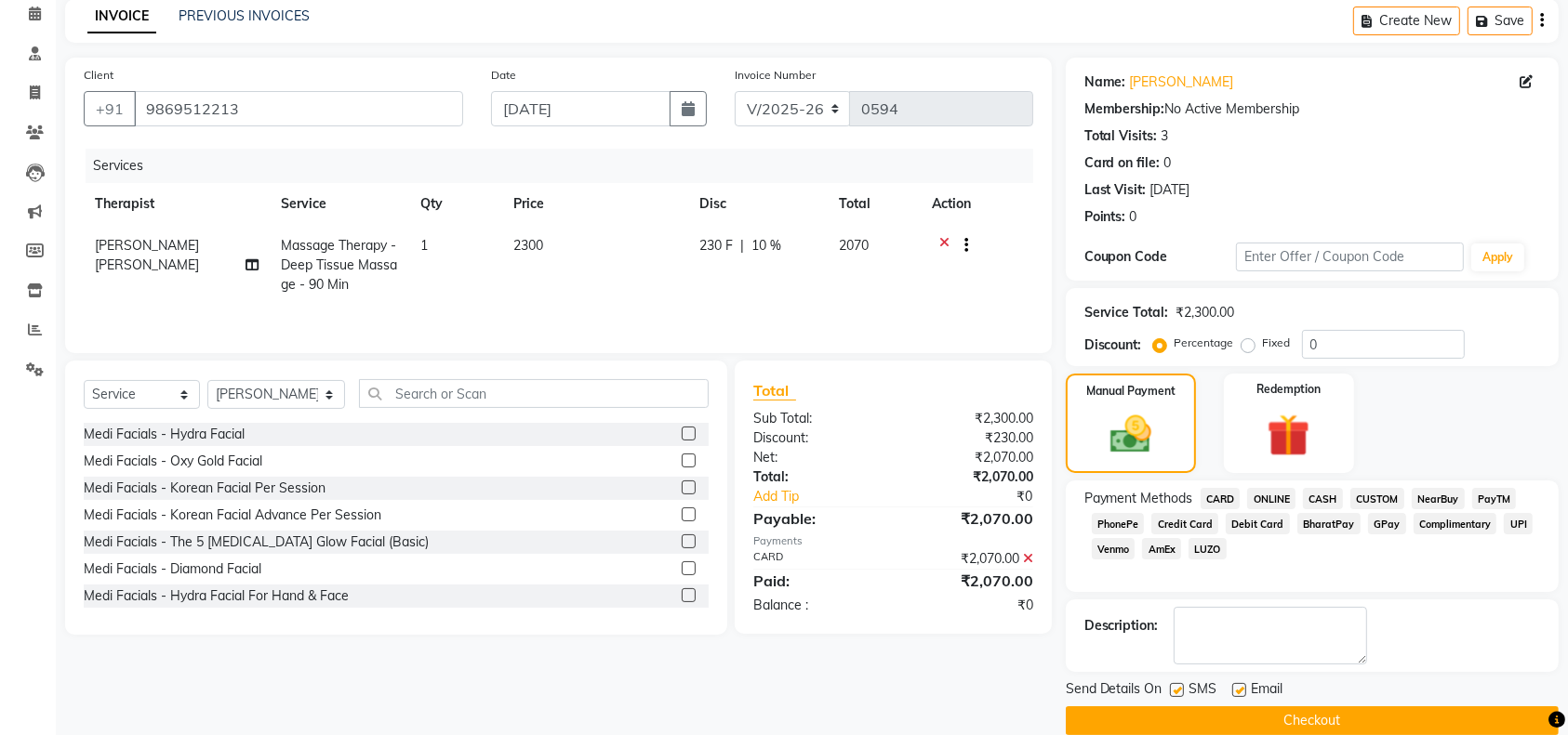
click at [1317, 718] on button "Checkout" at bounding box center [1312, 721] width 493 height 29
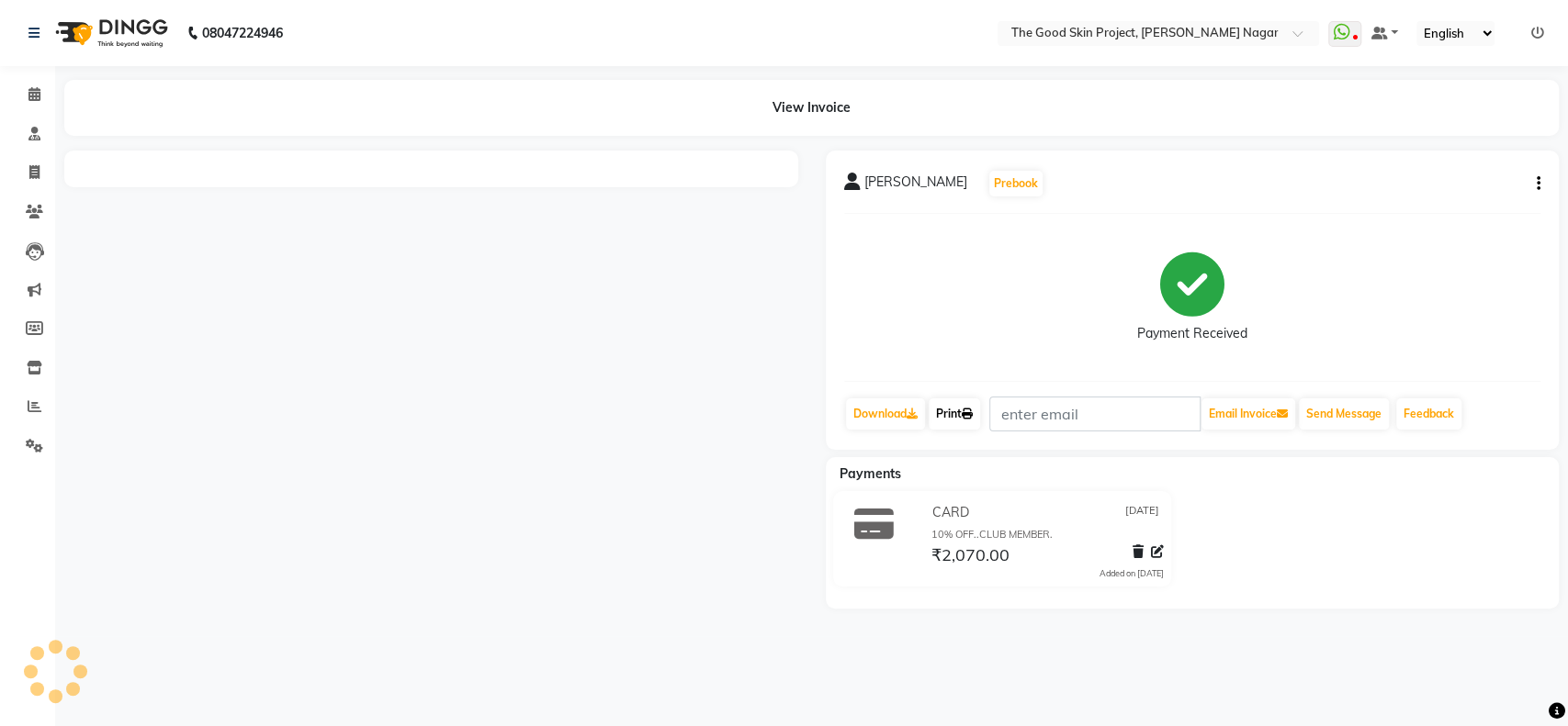
click at [960, 420] on link "Print" at bounding box center [954, 414] width 51 height 32
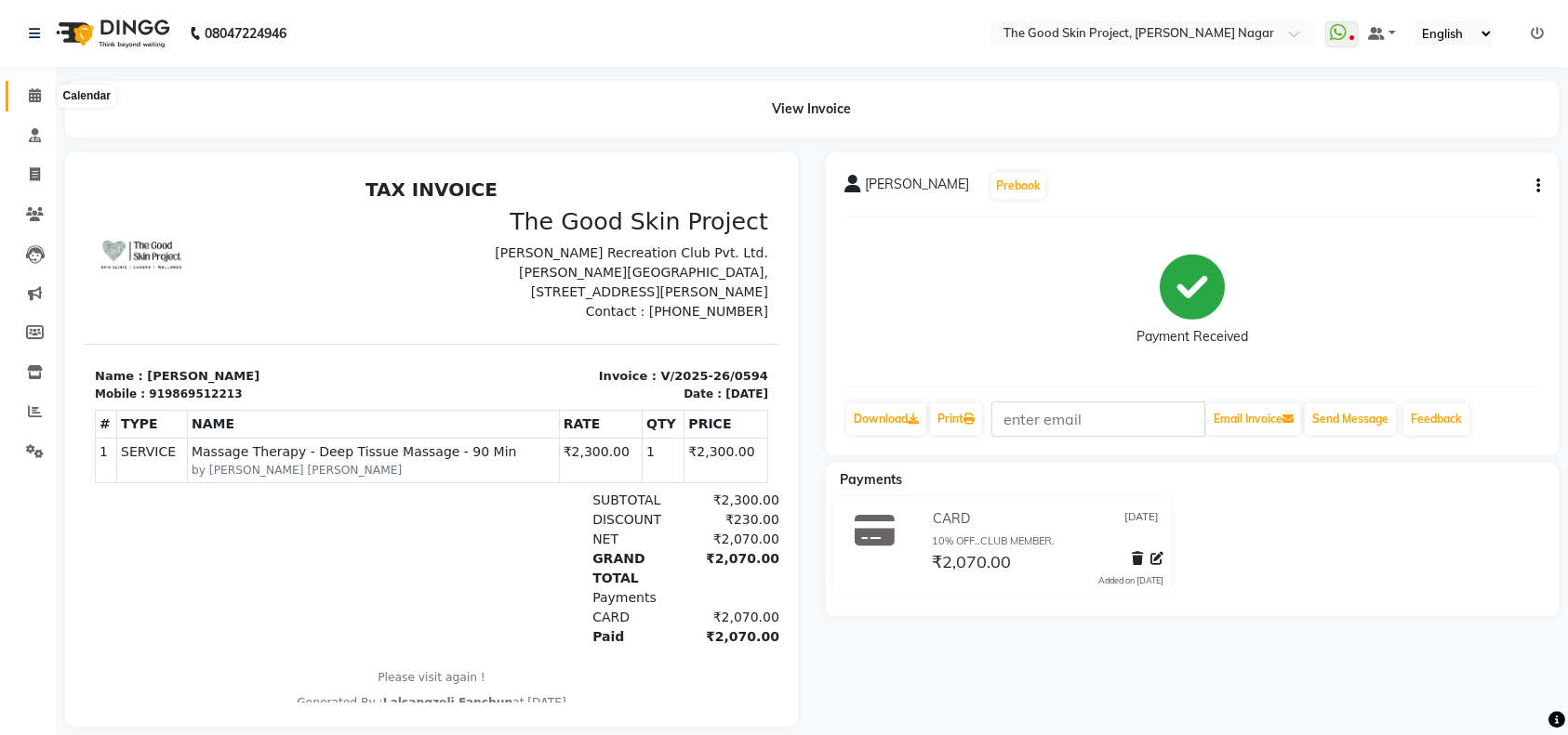
click at [37, 96] on icon at bounding box center [35, 95] width 12 height 14
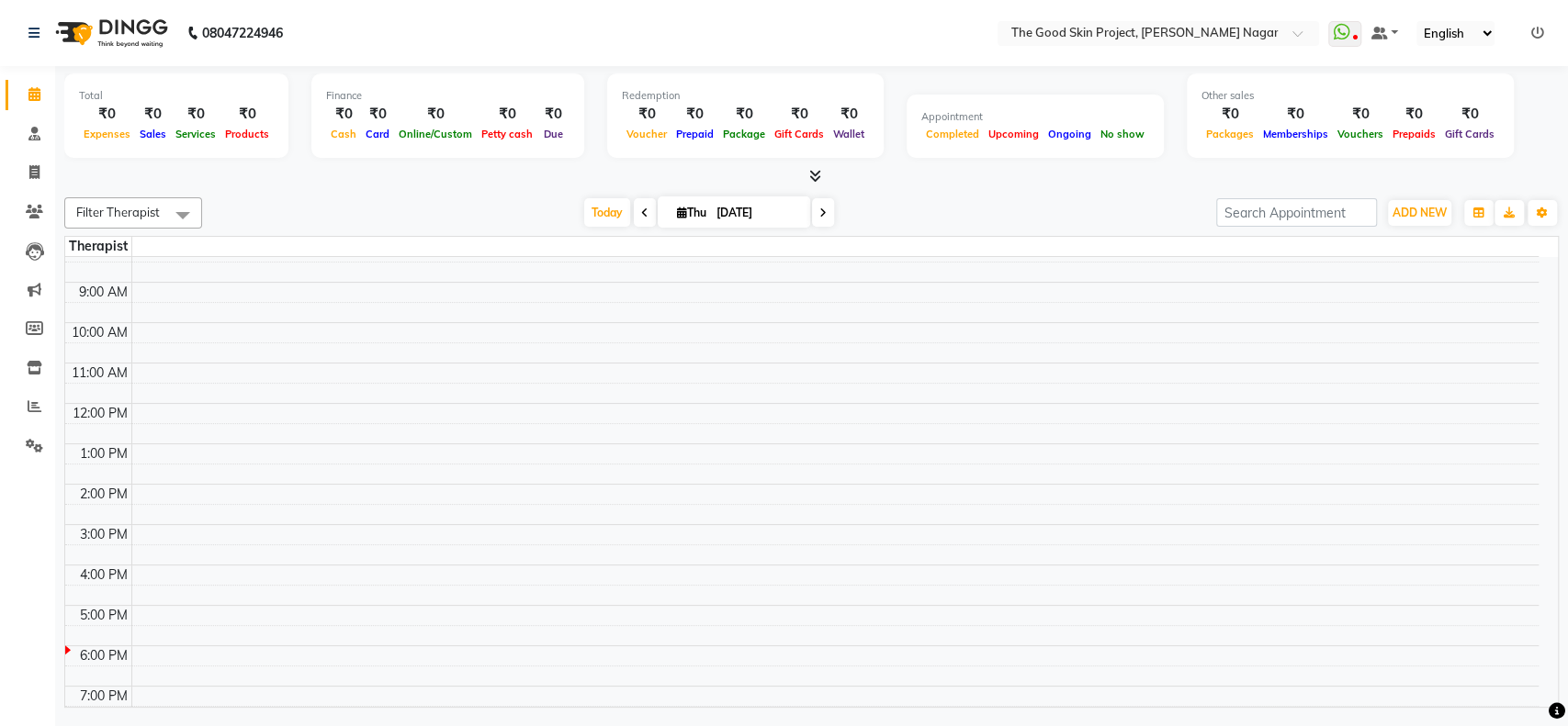
scroll to position [31, 0]
